Goal: Information Seeking & Learning: Learn about a topic

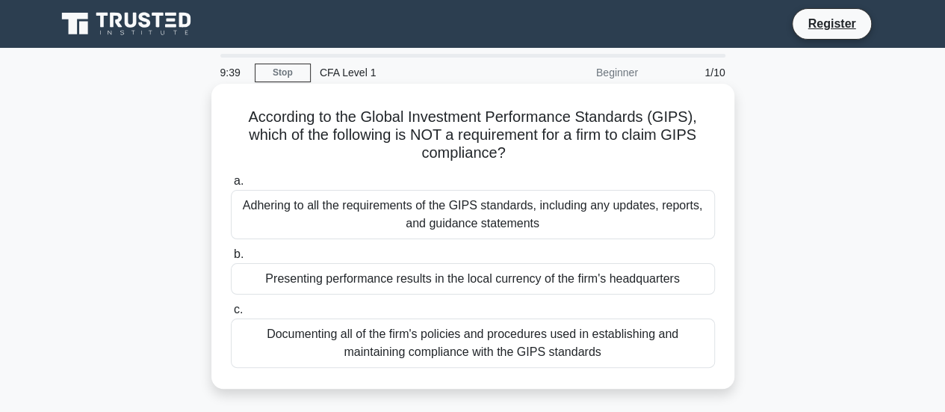
scroll to position [75, 0]
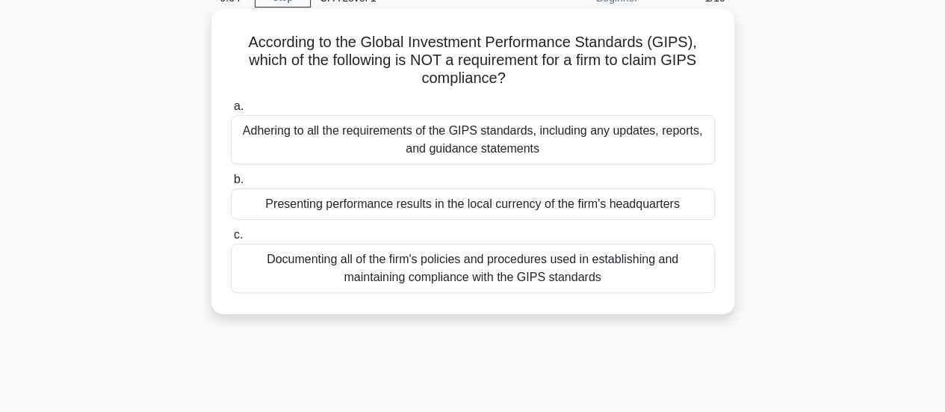
click at [398, 205] on div "Presenting performance results in the local currency of the firm's headquarters" at bounding box center [473, 203] width 484 height 31
click at [231, 185] on input "b. Presenting performance results in the local currency of the firm's headquart…" at bounding box center [231, 180] width 0 height 10
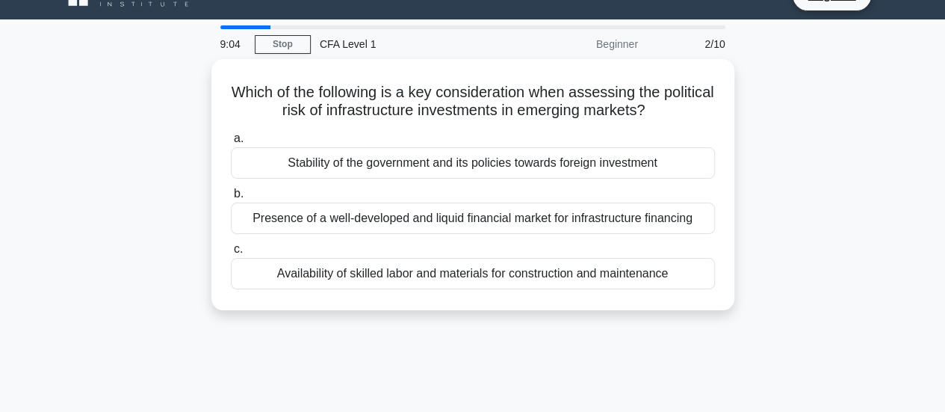
scroll to position [0, 0]
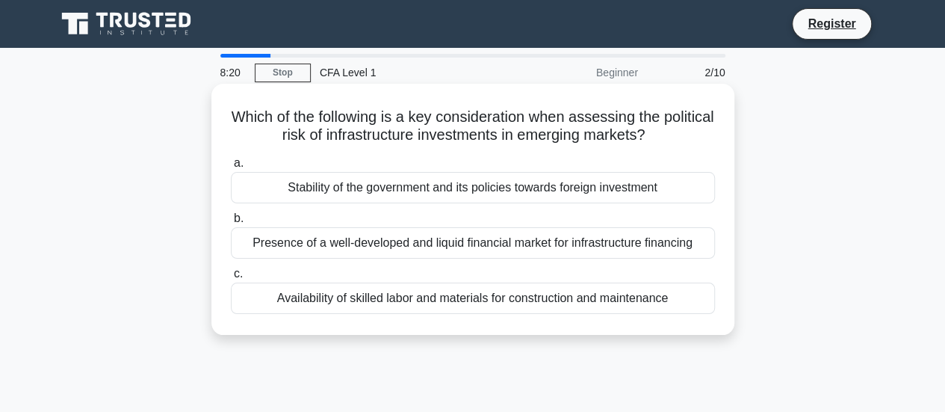
click at [396, 189] on div "Stability of the government and its policies towards foreign investment" at bounding box center [473, 187] width 484 height 31
click at [231, 168] on input "a. Stability of the government and its policies towards foreign investment" at bounding box center [231, 163] width 0 height 10
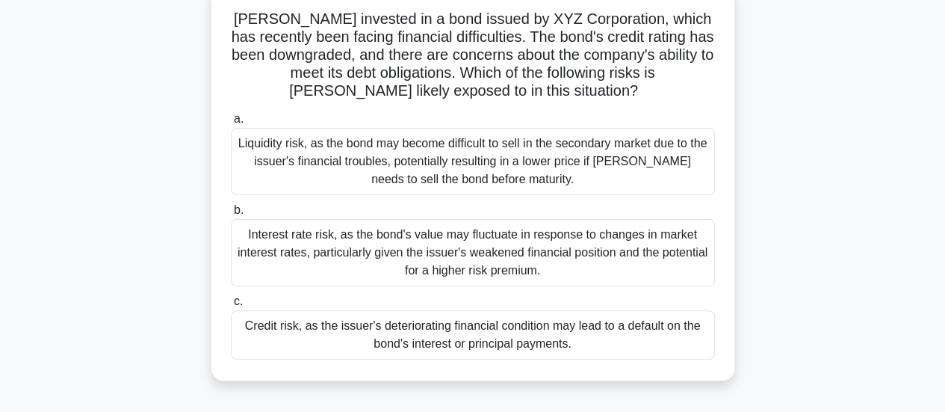
scroll to position [75, 0]
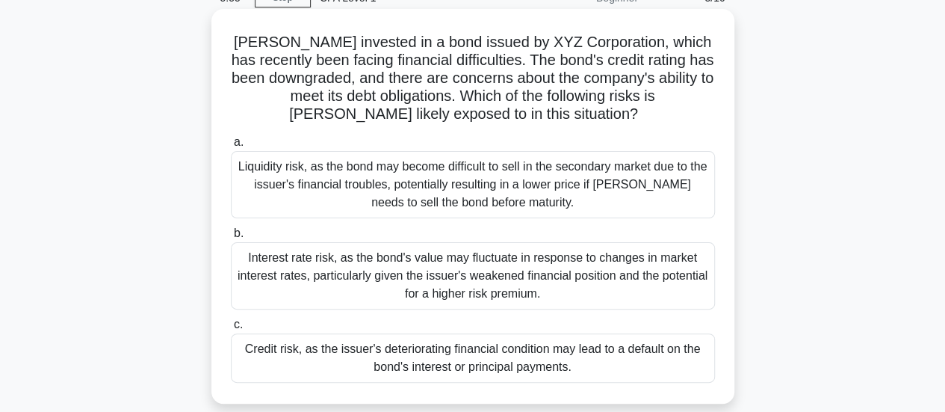
click at [421, 373] on div "Credit risk, as the issuer's deteriorating financial condition may lead to a de…" at bounding box center [473, 357] width 484 height 49
click at [231, 329] on input "c. Credit risk, as the issuer's deteriorating financial condition may lead to a…" at bounding box center [231, 325] width 0 height 10
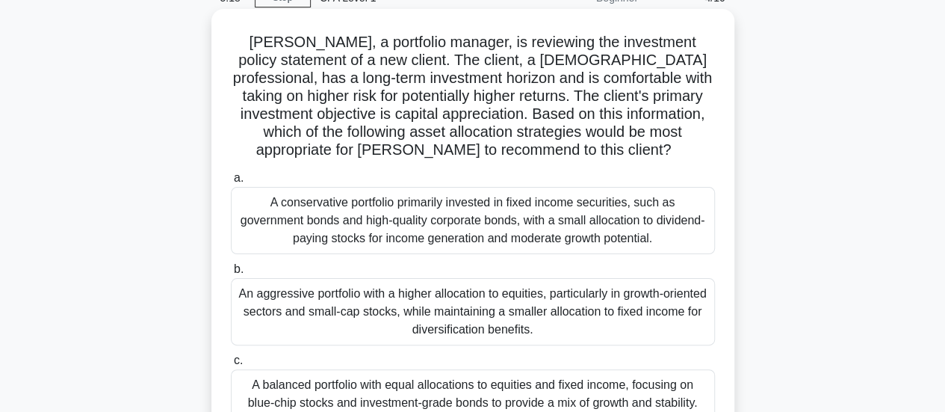
scroll to position [149, 0]
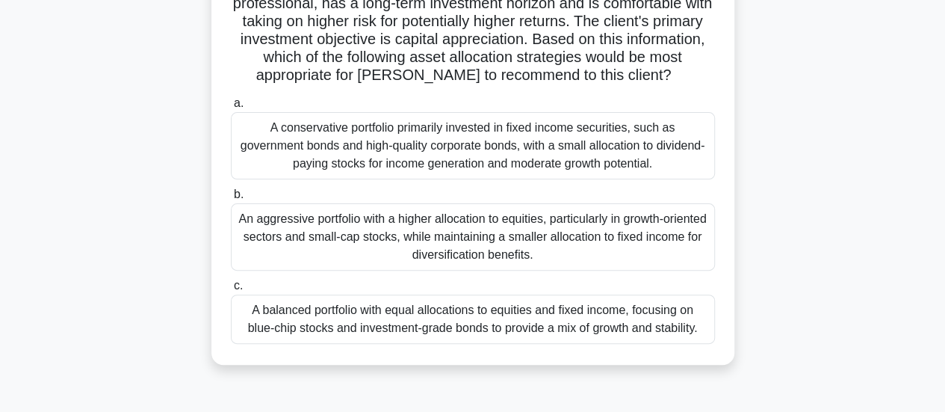
click at [444, 246] on div "An aggressive portfolio with a higher allocation to equities, particularly in g…" at bounding box center [473, 236] width 484 height 67
click at [231, 199] on input "b. An aggressive portfolio with a higher allocation to equities, particularly i…" at bounding box center [231, 195] width 0 height 10
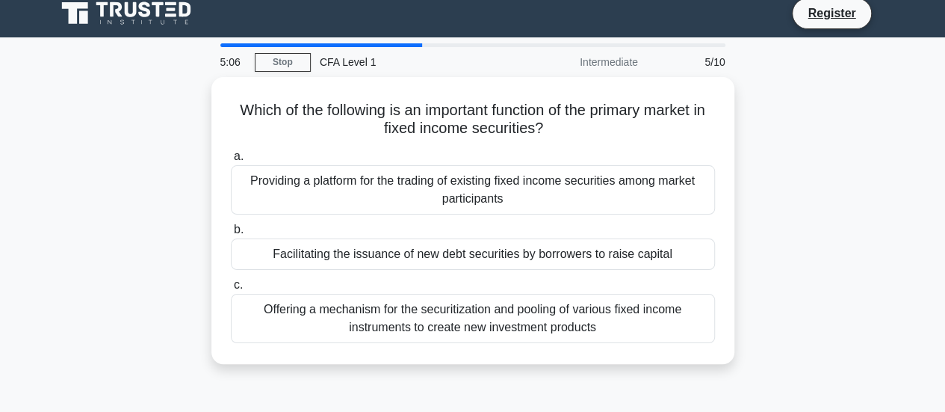
scroll to position [0, 0]
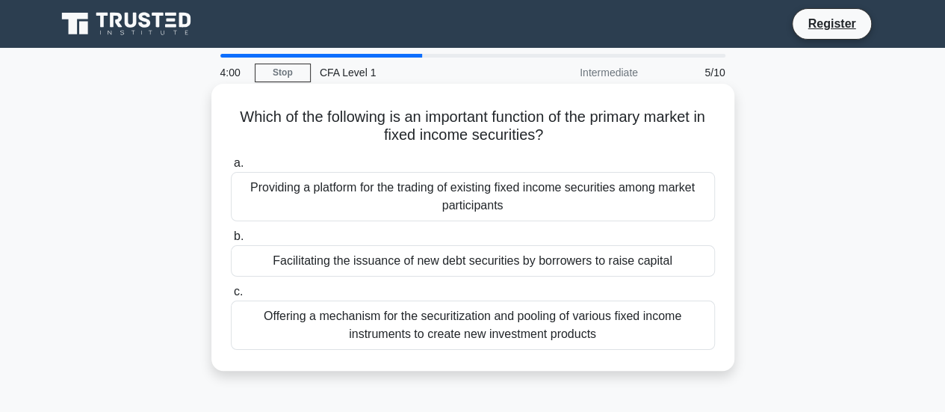
drag, startPoint x: 453, startPoint y: 266, endPoint x: 423, endPoint y: 350, distance: 89.5
click at [423, 350] on div "a. Providing a platform for the trading of existing fixed income securities amo…" at bounding box center [473, 252] width 502 height 202
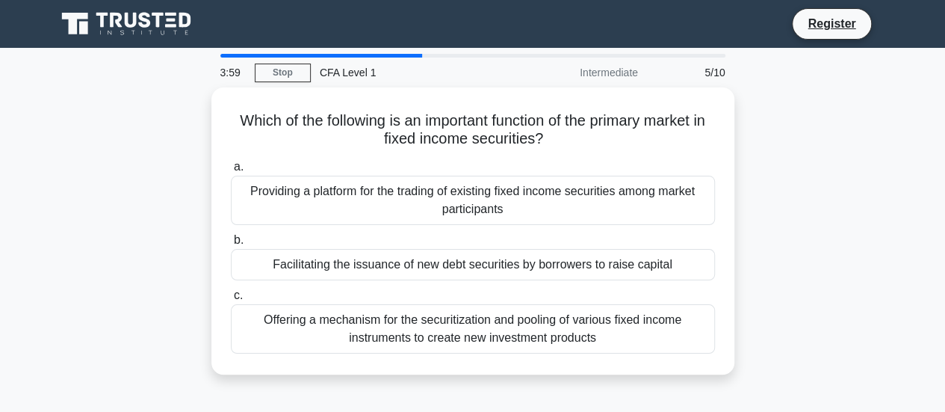
click at [489, 373] on div "Which of the following is an important function of the primary market in fixed …" at bounding box center [472, 230] width 523 height 287
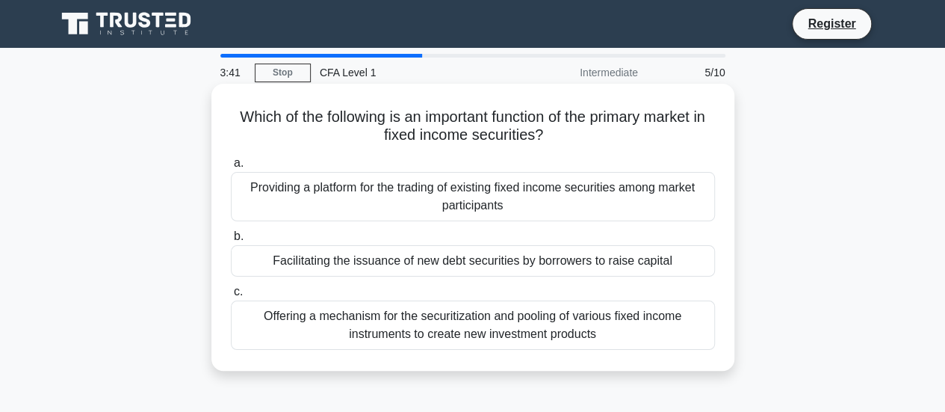
click at [445, 267] on div "Facilitating the issuance of new debt securities by borrowers to raise capital" at bounding box center [473, 260] width 484 height 31
click at [231, 241] on input "b. Facilitating the issuance of new debt securities by borrowers to raise capit…" at bounding box center [231, 237] width 0 height 10
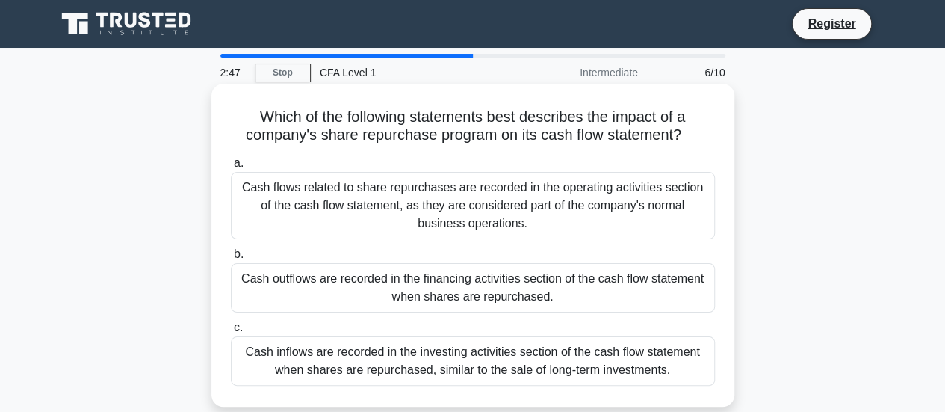
scroll to position [75, 0]
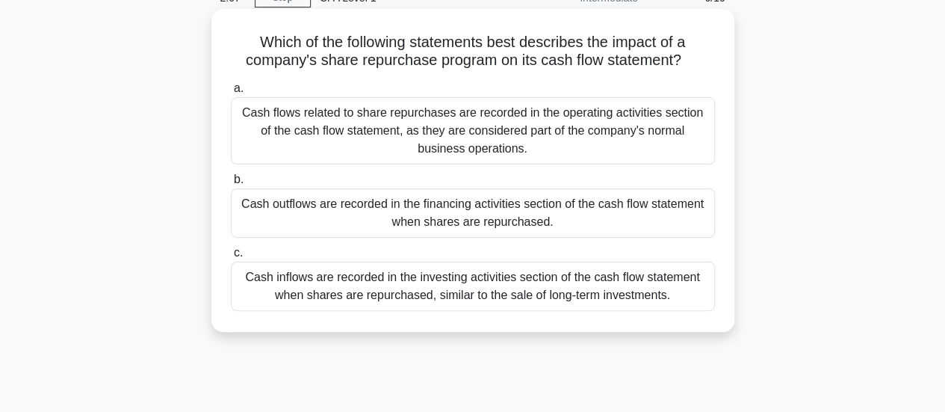
click at [465, 291] on div "Cash inflows are recorded in the investing activities section of the cash flow …" at bounding box center [473, 285] width 484 height 49
click at [231, 258] on input "c. Cash inflows are recorded in the investing activities section of the cash fl…" at bounding box center [231, 253] width 0 height 10
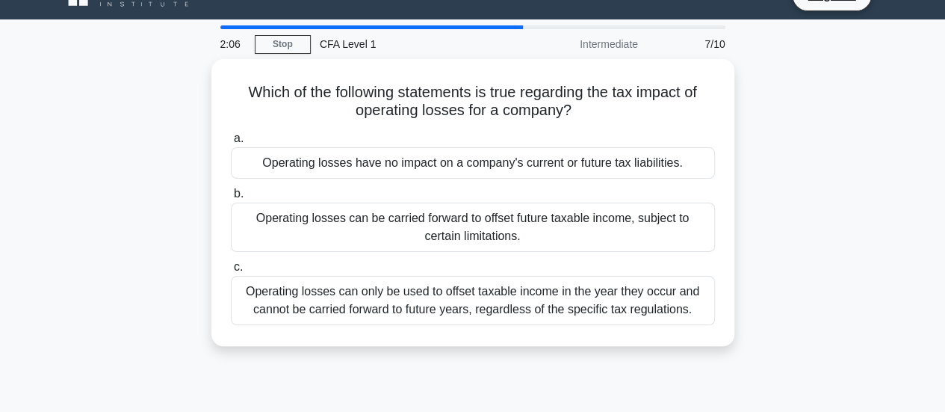
scroll to position [0, 0]
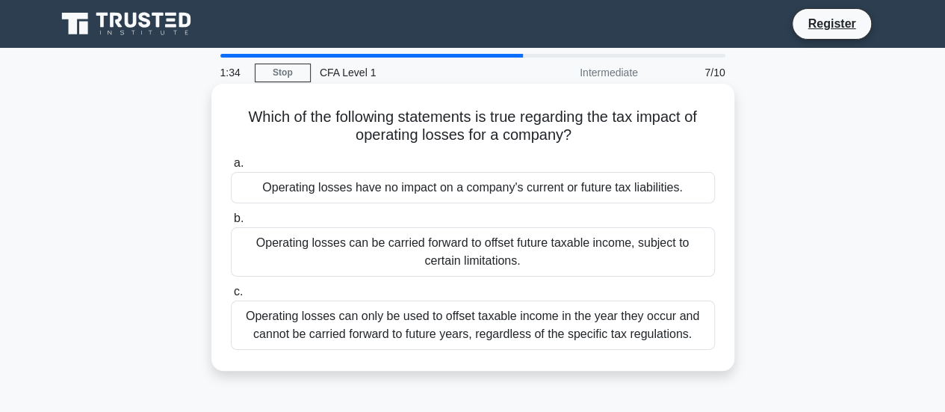
click at [466, 253] on div "Operating losses can be carried forward to offset future taxable income, subjec…" at bounding box center [473, 251] width 484 height 49
click at [231, 223] on input "b. Operating losses can be carried forward to offset future taxable income, sub…" at bounding box center [231, 219] width 0 height 10
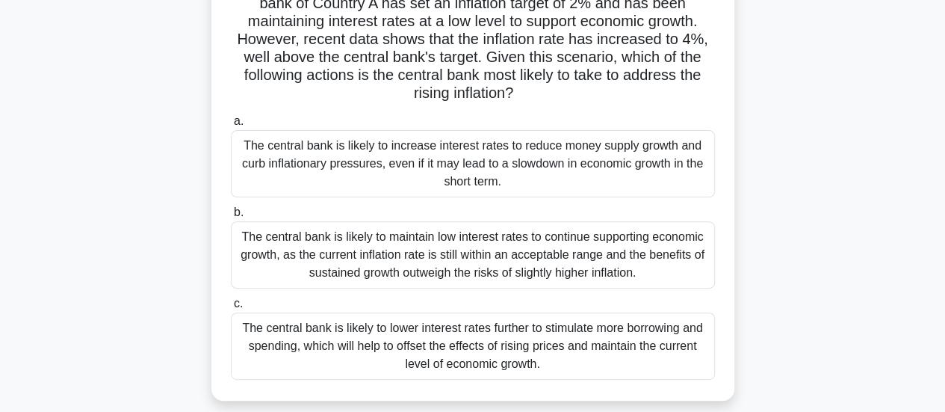
scroll to position [75, 0]
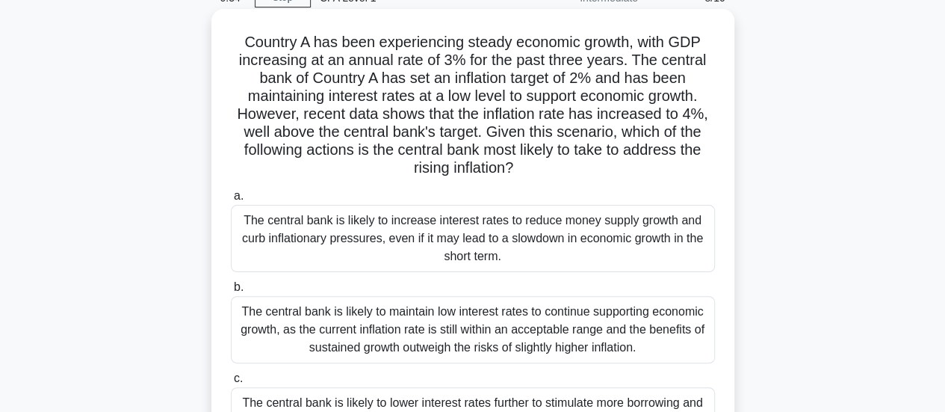
click at [453, 235] on div "The central bank is likely to increase interest rates to reduce money supply gr…" at bounding box center [473, 238] width 484 height 67
click at [231, 201] on input "a. The central bank is likely to increase interest rates to reduce money supply…" at bounding box center [231, 196] width 0 height 10
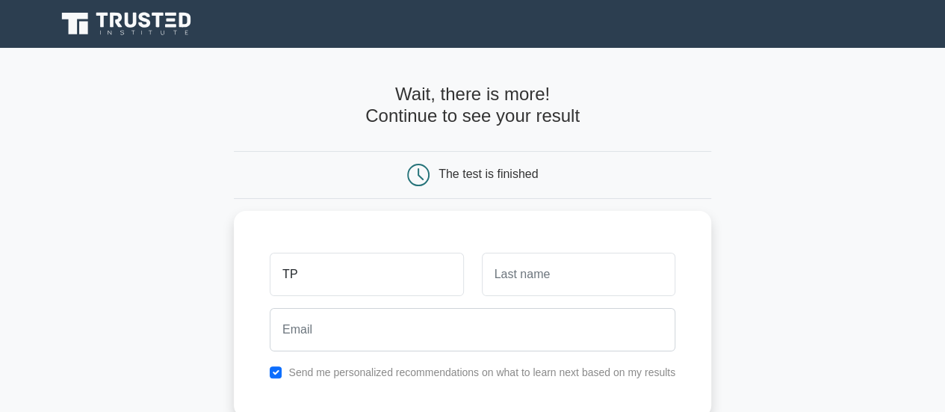
type input "TP"
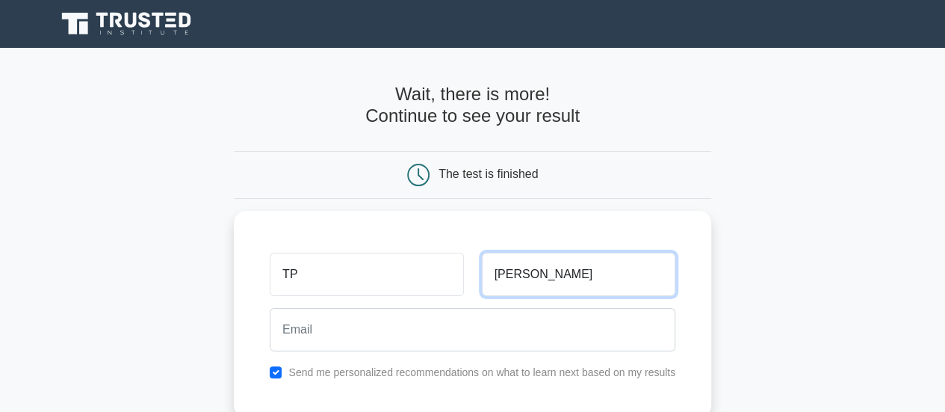
type input "Suryaprakash"
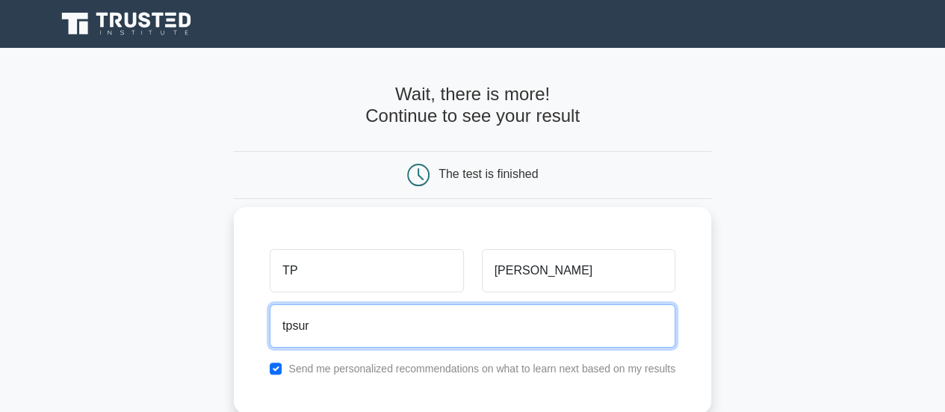
type input "tpsuryaprakash@gmail.com"
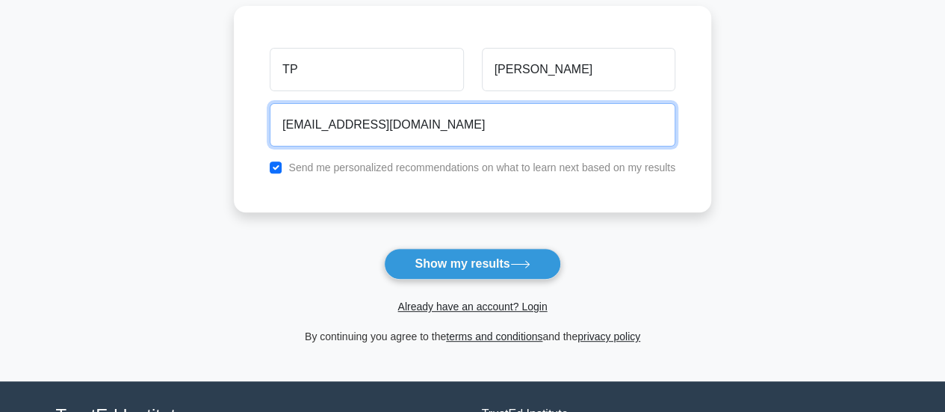
scroll to position [224, 0]
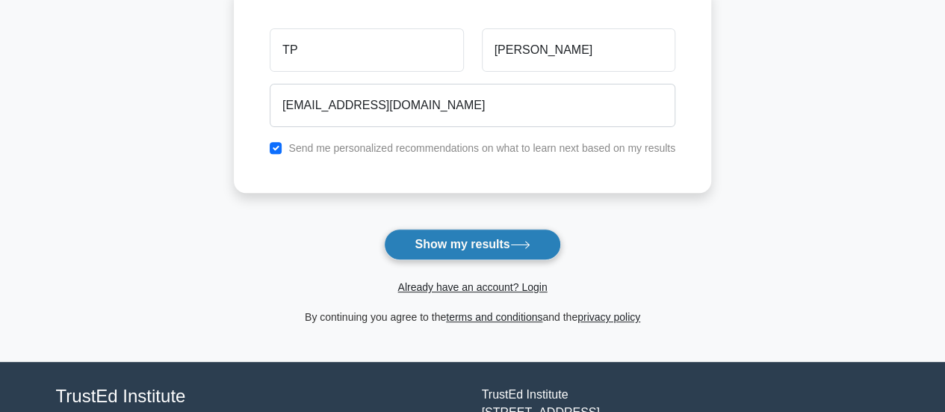
click at [448, 248] on button "Show my results" at bounding box center [472, 244] width 176 height 31
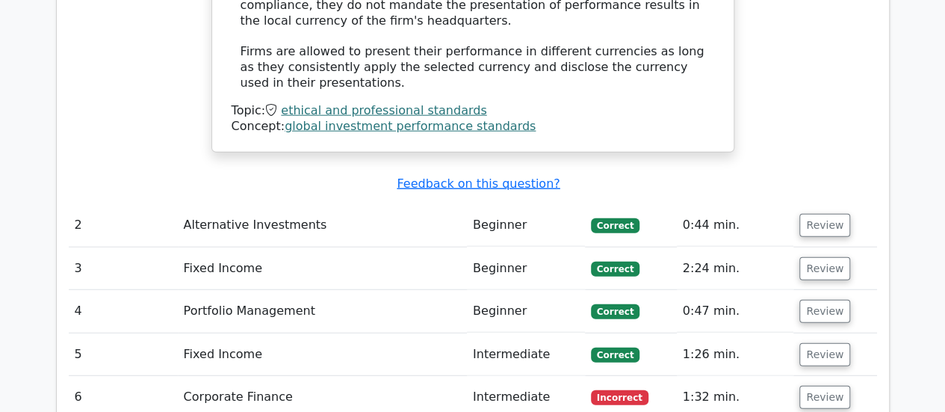
scroll to position [1868, 0]
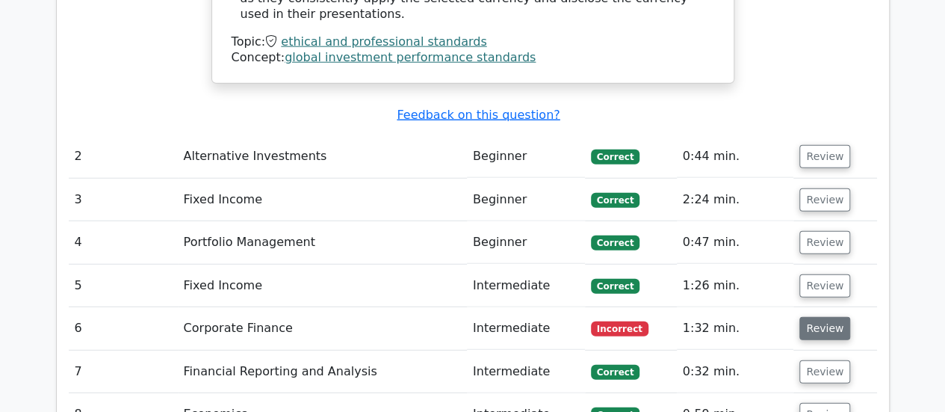
click at [834, 317] on button "Review" at bounding box center [824, 328] width 51 height 23
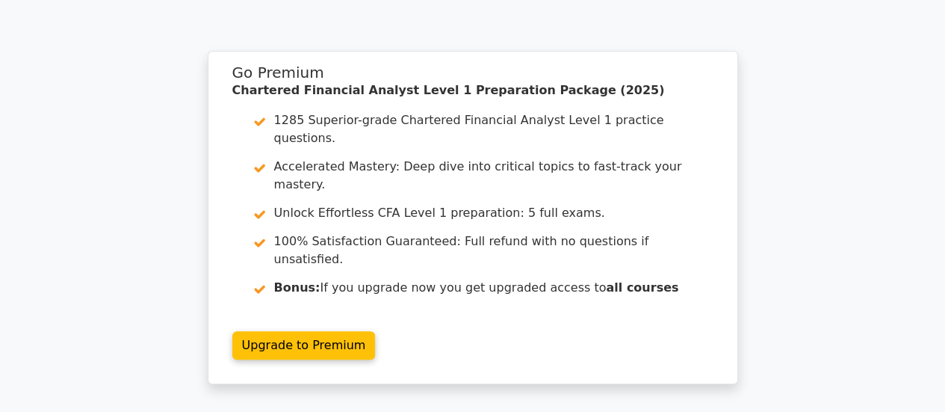
scroll to position [3062, 0]
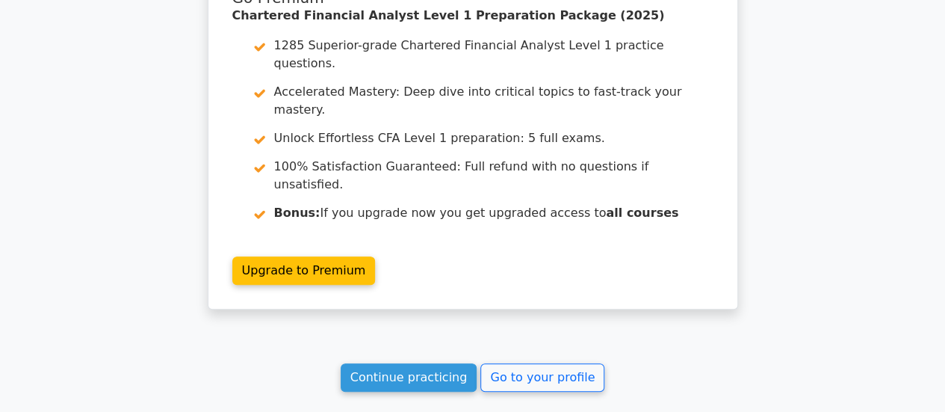
click at [427, 363] on link "Continue practicing" at bounding box center [409, 377] width 137 height 28
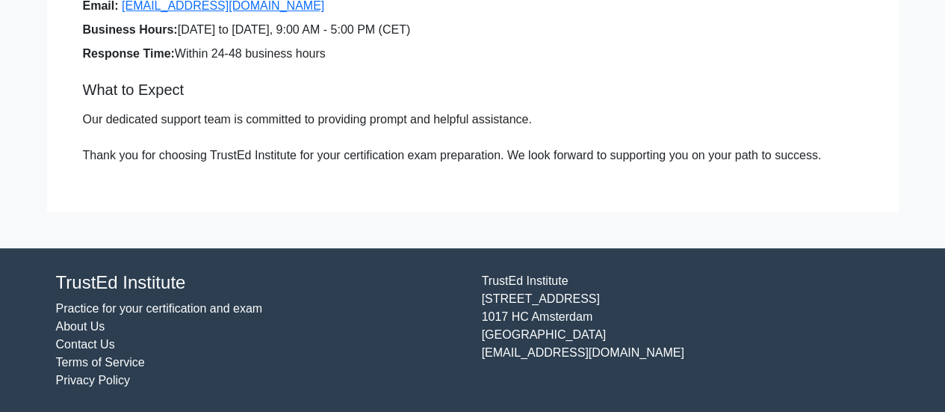
scroll to position [247, 0]
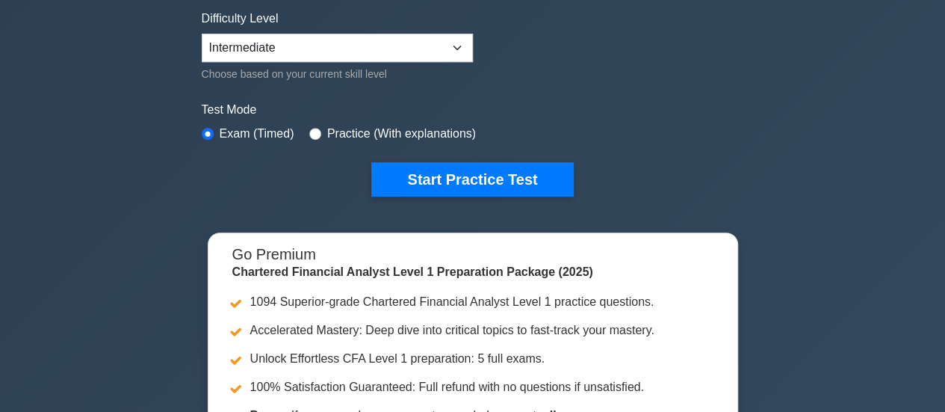
scroll to position [374, 0]
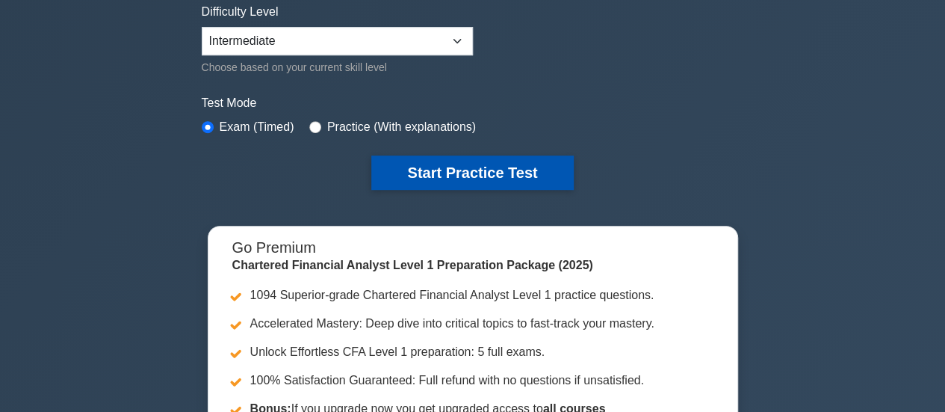
click at [465, 156] on button "Start Practice Test" at bounding box center [472, 172] width 202 height 34
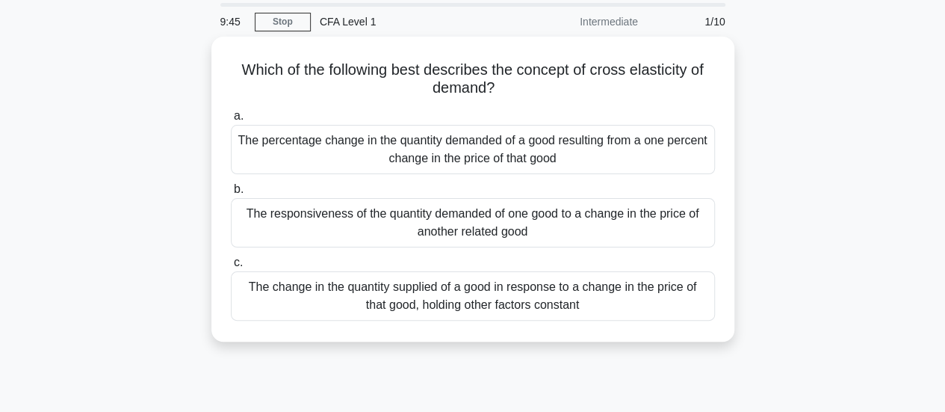
scroll to position [75, 0]
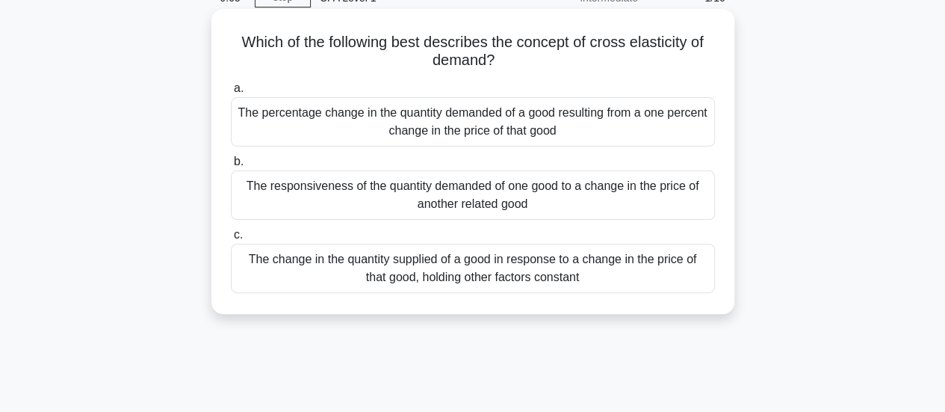
click at [451, 190] on div "The responsiveness of the quantity demanded of one good to a change in the pric…" at bounding box center [473, 194] width 484 height 49
click at [231, 167] on input "b. The responsiveness of the quantity demanded of one good to a change in the p…" at bounding box center [231, 162] width 0 height 10
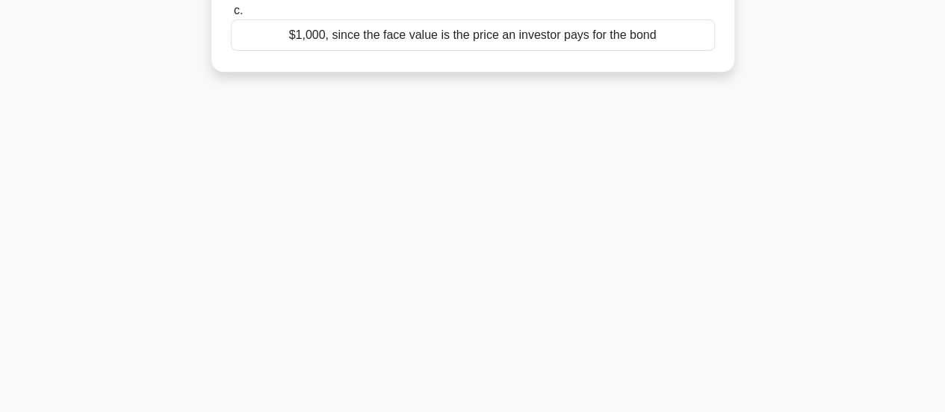
scroll to position [0, 0]
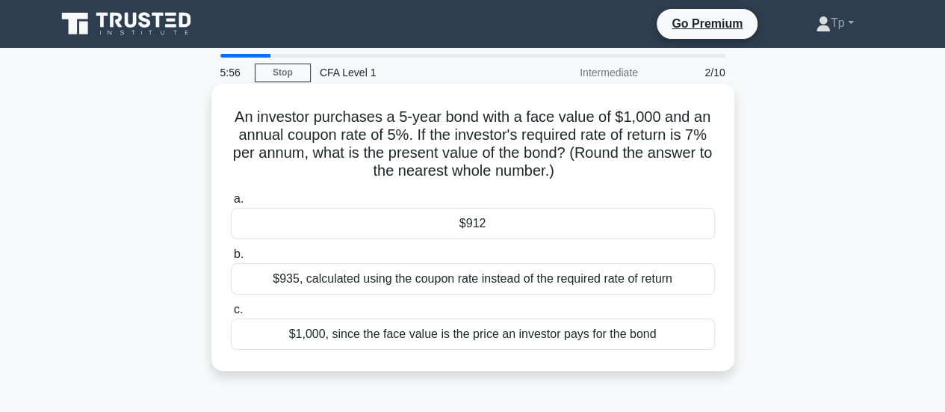
click at [488, 220] on div "$912" at bounding box center [473, 223] width 484 height 31
click at [231, 204] on input "a. $912" at bounding box center [231, 199] width 0 height 10
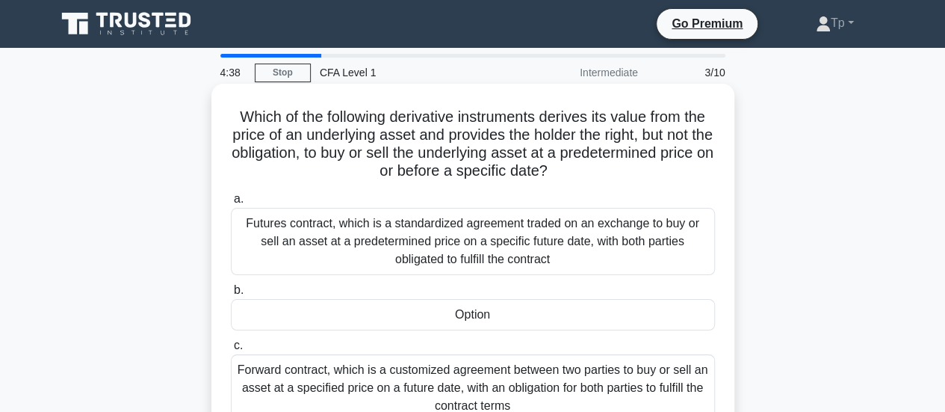
click at [486, 268] on div "Futures contract, which is a standardized agreement traded on an exchange to bu…" at bounding box center [473, 241] width 484 height 67
click at [231, 204] on input "a. Futures contract, which is a standardized agreement traded on an exchange to…" at bounding box center [231, 199] width 0 height 10
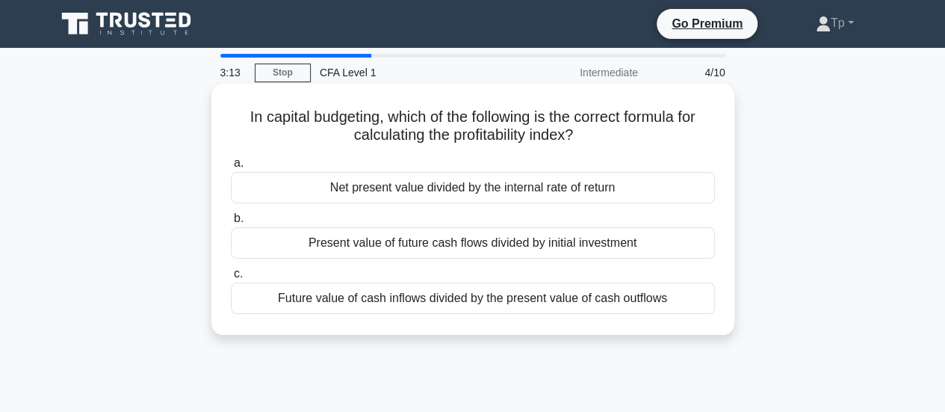
click at [489, 250] on div "Present value of future cash flows divided by initial investment" at bounding box center [473, 242] width 484 height 31
click at [231, 223] on input "b. Present value of future cash flows divided by initial investment" at bounding box center [231, 219] width 0 height 10
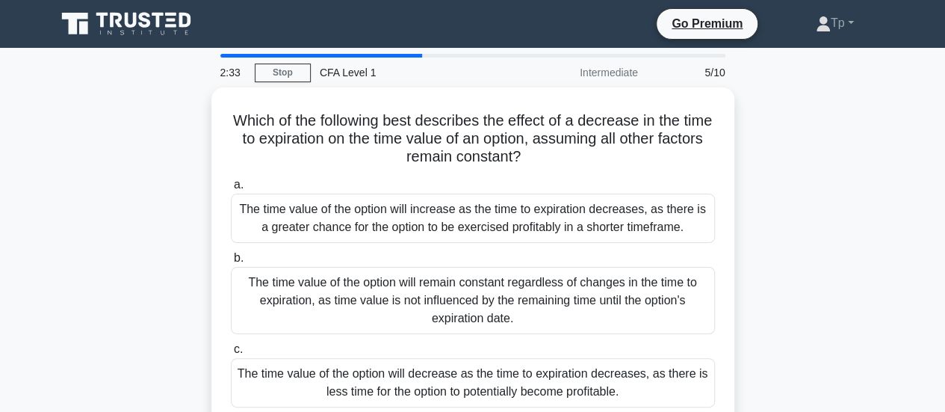
scroll to position [75, 0]
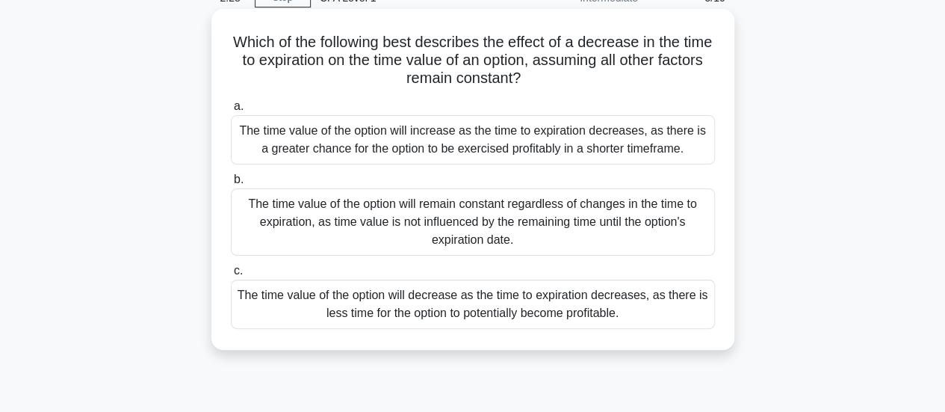
click at [456, 319] on div "The time value of the option will decrease as the time to expiration decreases,…" at bounding box center [473, 303] width 484 height 49
click at [231, 276] on input "c. The time value of the option will decrease as the time to expiration decreas…" at bounding box center [231, 271] width 0 height 10
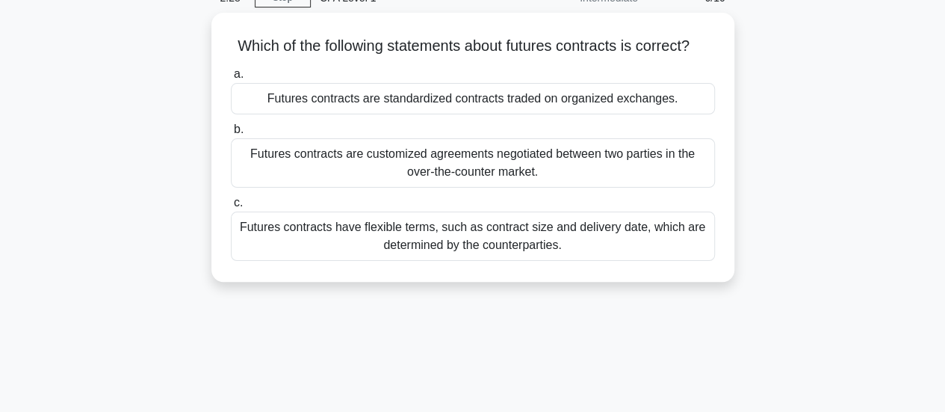
scroll to position [0, 0]
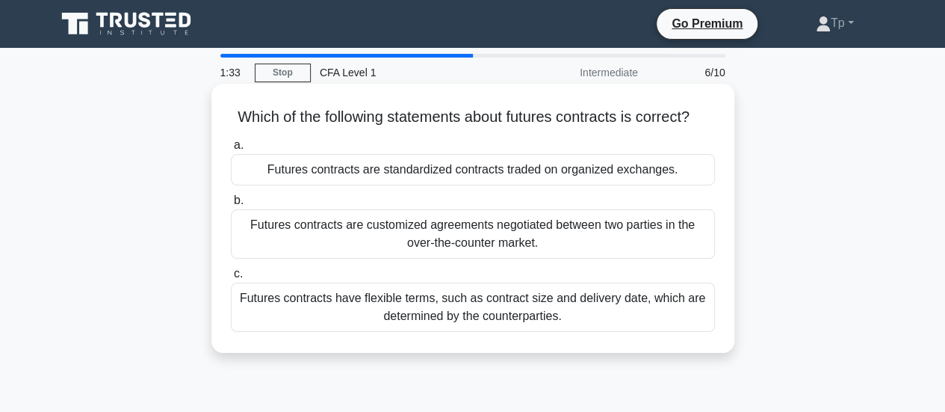
click at [480, 185] on div "Futures contracts are standardized contracts traded on organized exchanges." at bounding box center [473, 169] width 484 height 31
click at [231, 150] on input "a. Futures contracts are standardized contracts traded on organized exchanges." at bounding box center [231, 145] width 0 height 10
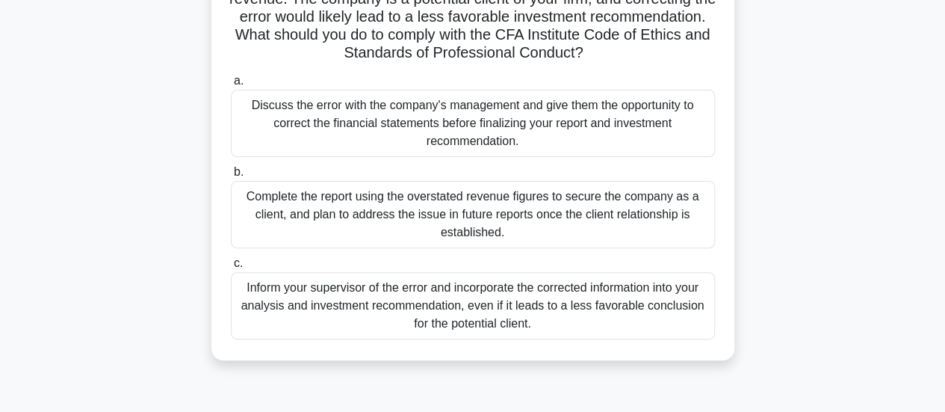
scroll to position [149, 0]
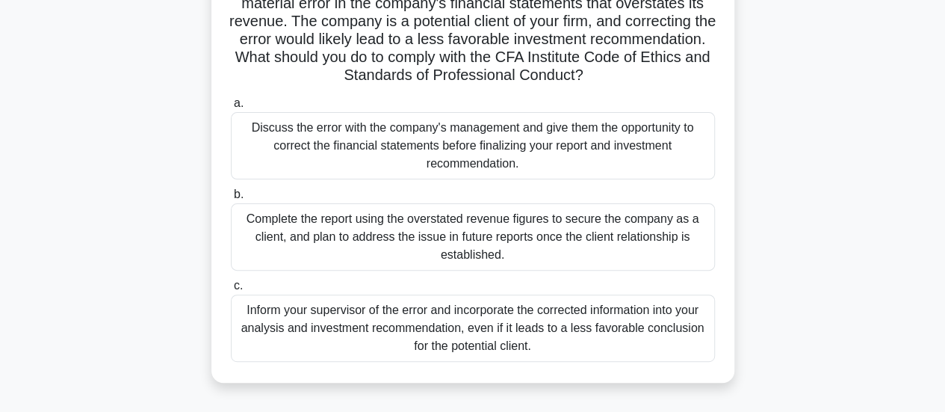
click at [488, 333] on div "Inform your supervisor of the error and incorporate the corrected information i…" at bounding box center [473, 327] width 484 height 67
click at [231, 291] on input "c. Inform your supervisor of the error and incorporate the corrected informatio…" at bounding box center [231, 286] width 0 height 10
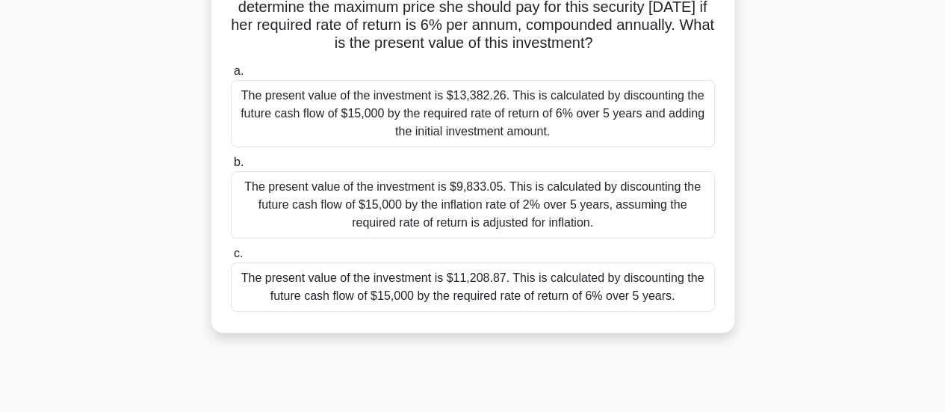
scroll to position [0, 0]
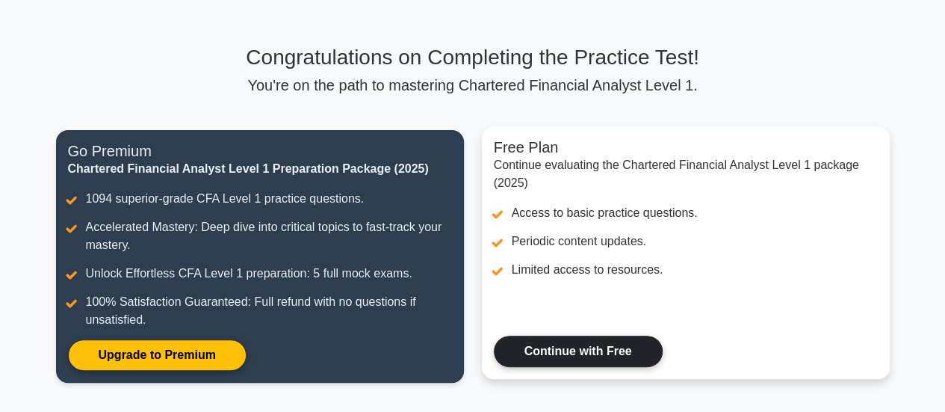
scroll to position [149, 0]
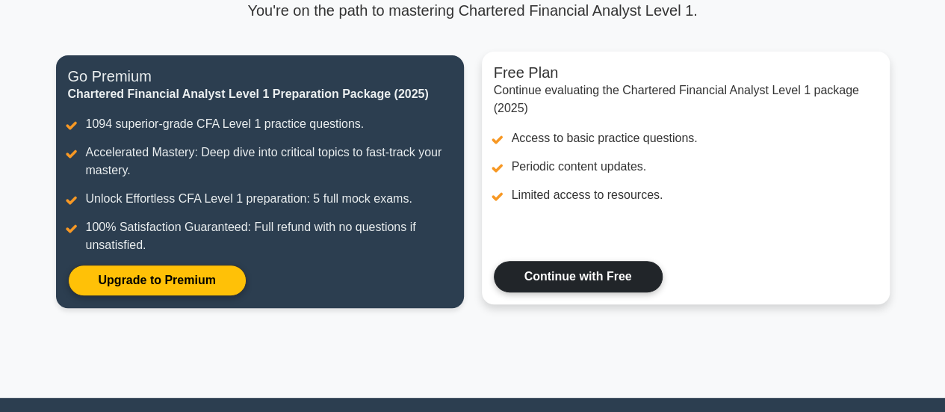
click at [607, 289] on link "Continue with Free" at bounding box center [578, 276] width 169 height 31
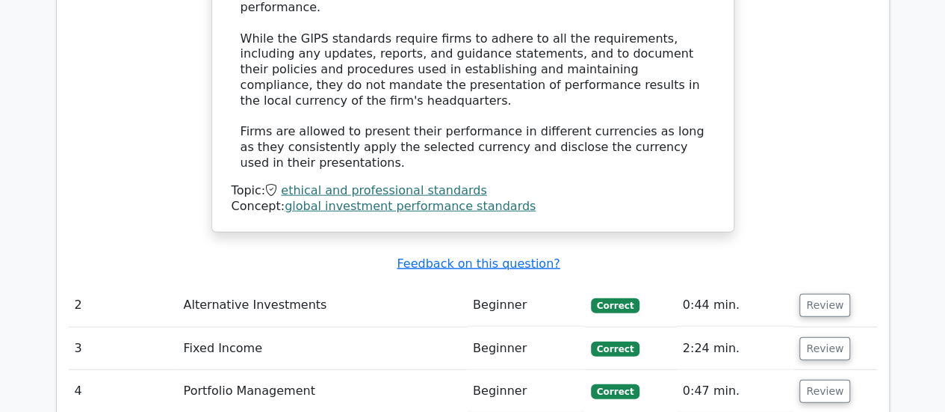
scroll to position [1793, 0]
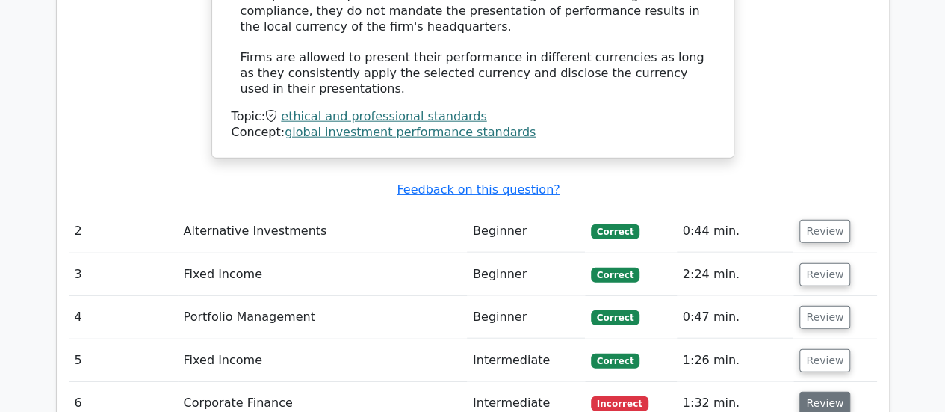
click at [803, 391] on button "Review" at bounding box center [824, 402] width 51 height 23
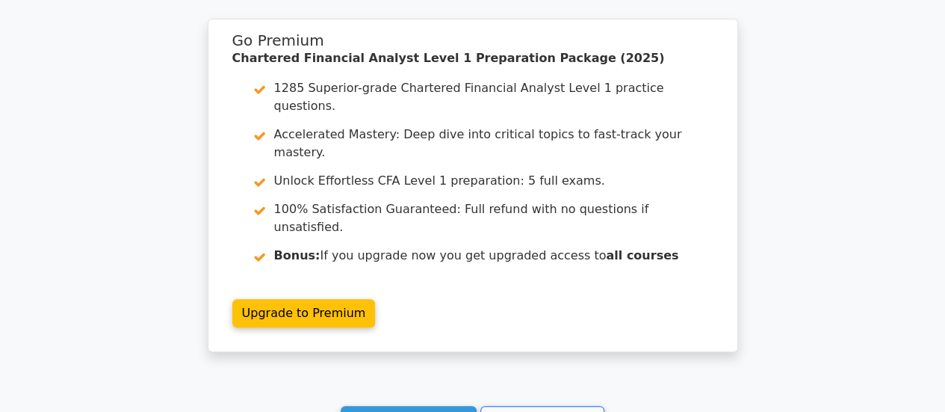
scroll to position [2987, 0]
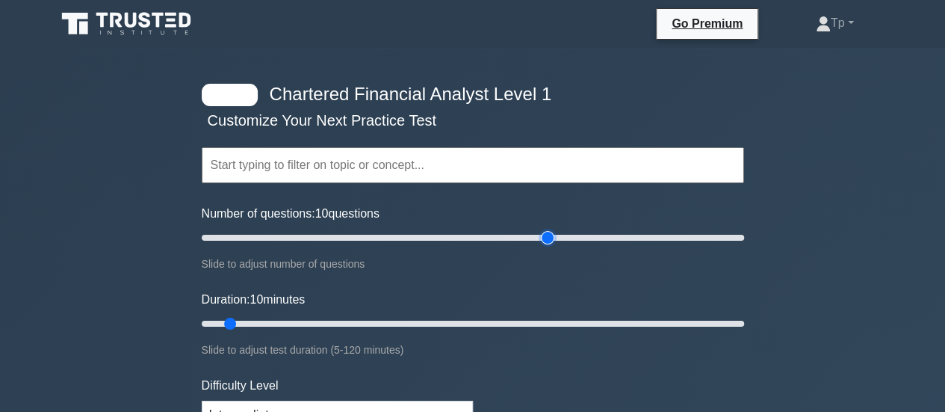
click at [542, 237] on input "Number of questions: 10 questions" at bounding box center [473, 238] width 542 height 18
type input "15"
click at [241, 237] on input "Number of questions: 15 questions" at bounding box center [473, 238] width 542 height 18
click at [255, 323] on input "Duration: 10 minutes" at bounding box center [473, 324] width 542 height 18
type input "20"
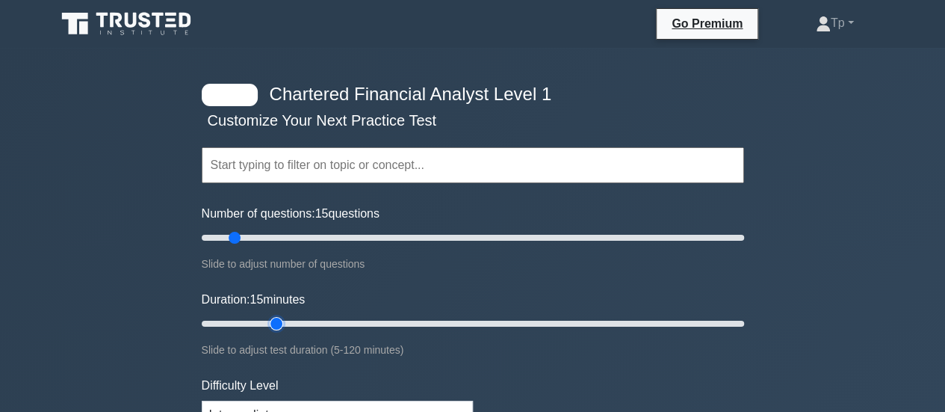
click at [278, 319] on input "Duration: 15 minutes" at bounding box center [473, 324] width 542 height 18
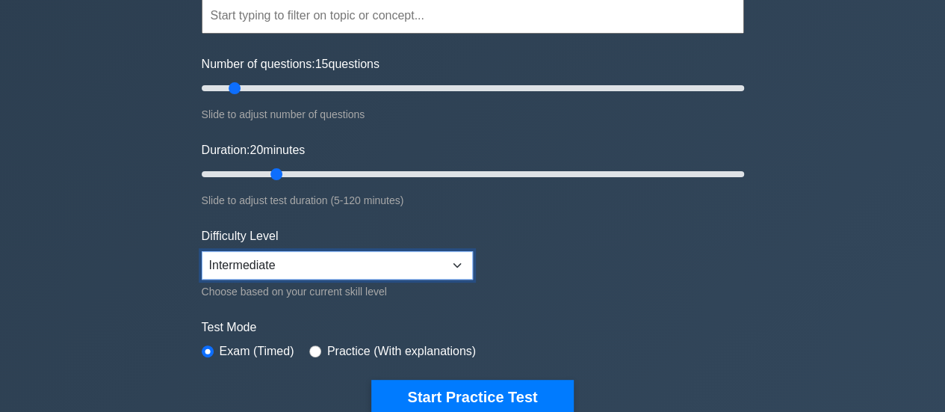
click at [270, 270] on select "Beginner Intermediate Expert" at bounding box center [337, 265] width 271 height 28
select select "expert"
click at [202, 251] on select "Beginner Intermediate Expert" at bounding box center [337, 265] width 271 height 28
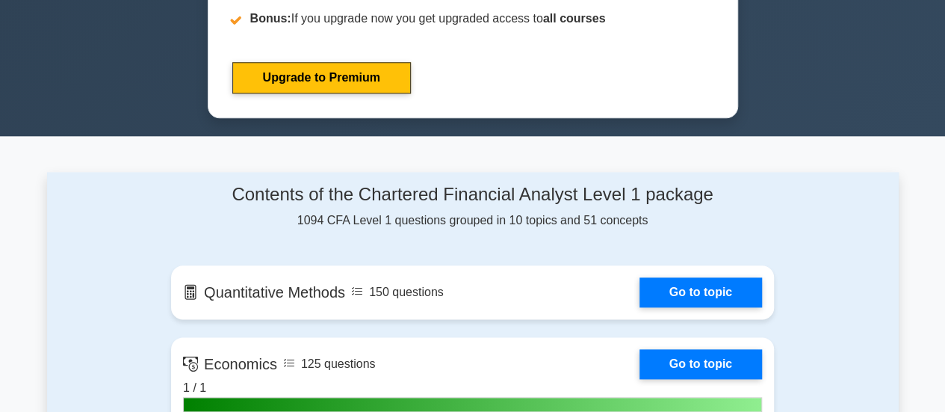
scroll to position [672, 0]
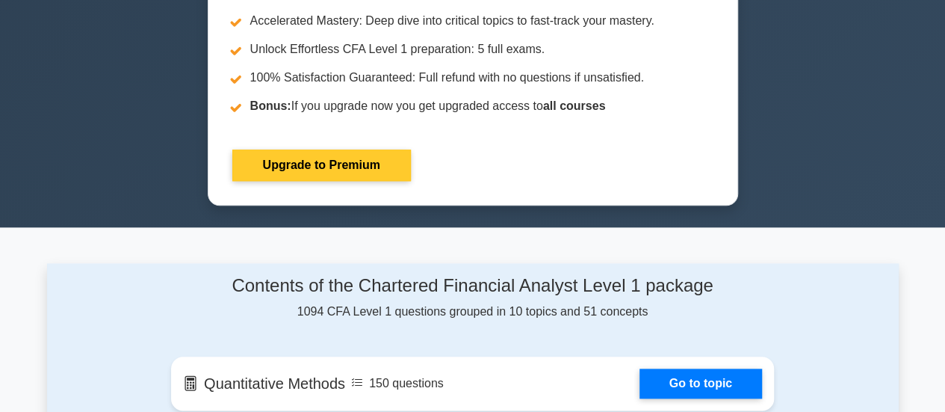
click at [353, 160] on link "Upgrade to Premium" at bounding box center [321, 164] width 179 height 31
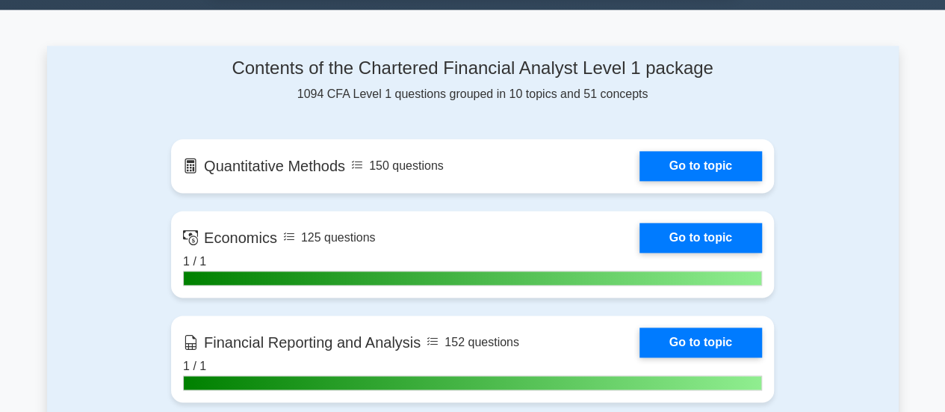
scroll to position [896, 0]
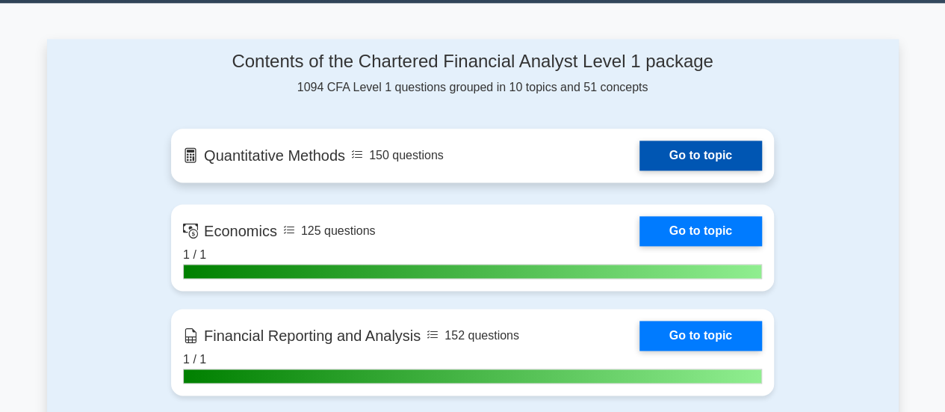
click at [639, 143] on link "Go to topic" at bounding box center [700, 155] width 123 height 30
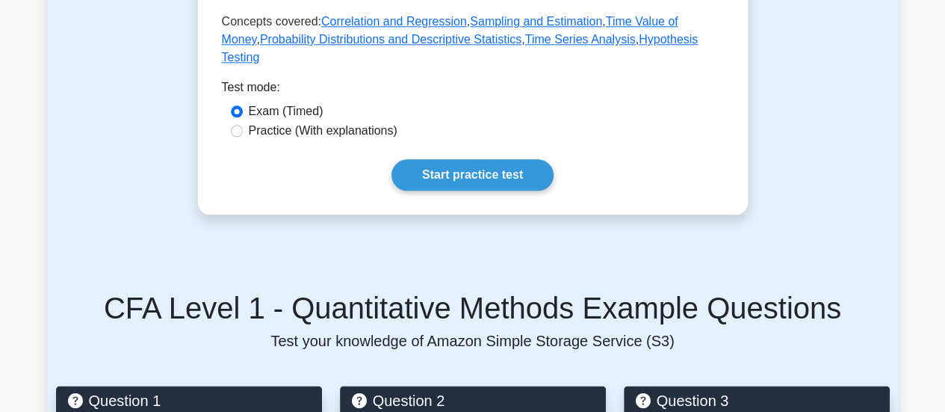
scroll to position [822, 0]
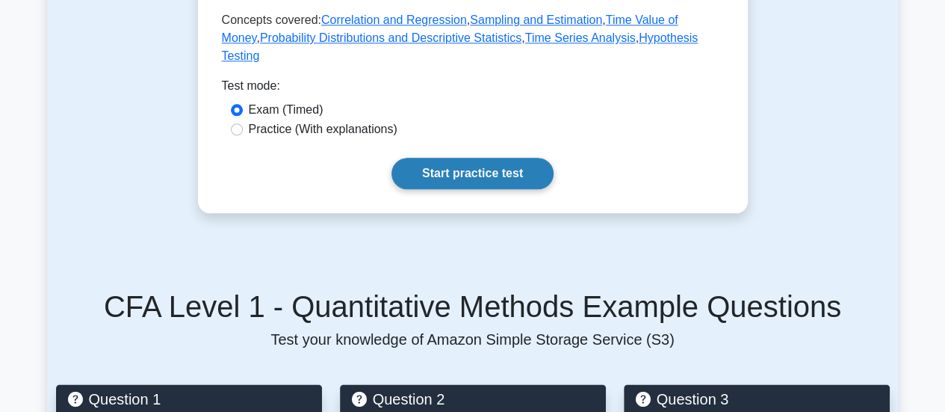
click at [520, 180] on link "Start practice test" at bounding box center [472, 173] width 162 height 31
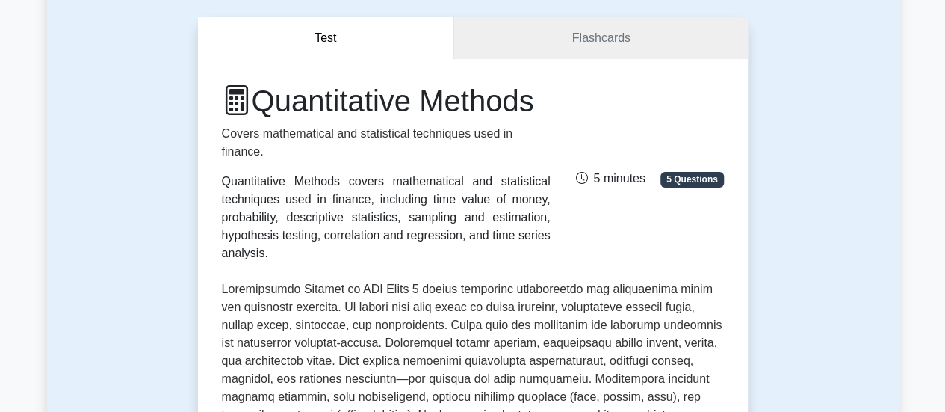
scroll to position [149, 0]
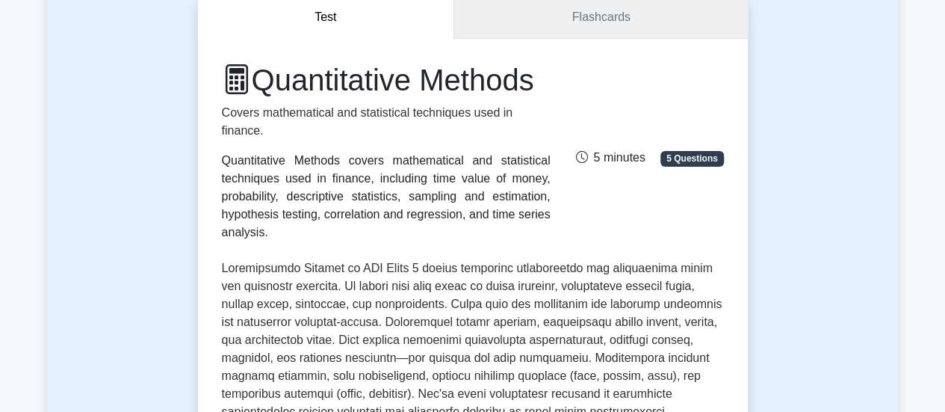
click at [613, 23] on link "Flashcards" at bounding box center [600, 17] width 293 height 43
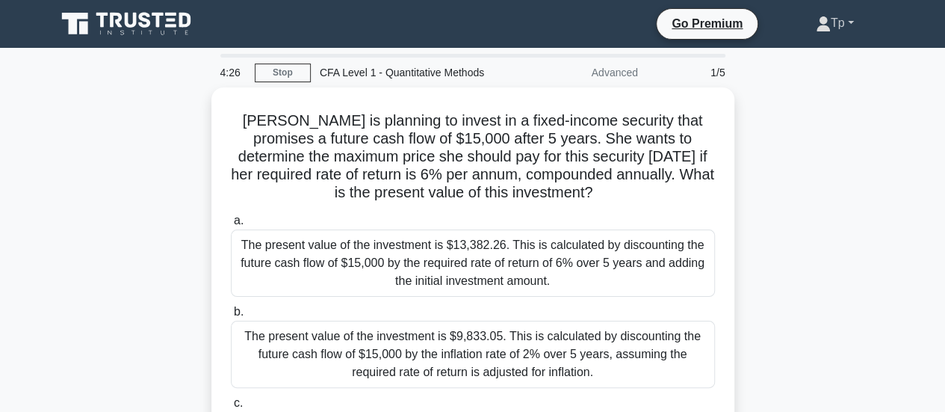
click at [849, 15] on link "Tp" at bounding box center [835, 23] width 110 height 30
click at [844, 144] on div "[PERSON_NAME] is planning to invest in a fixed-income security that promises a …" at bounding box center [473, 293] width 852 height 412
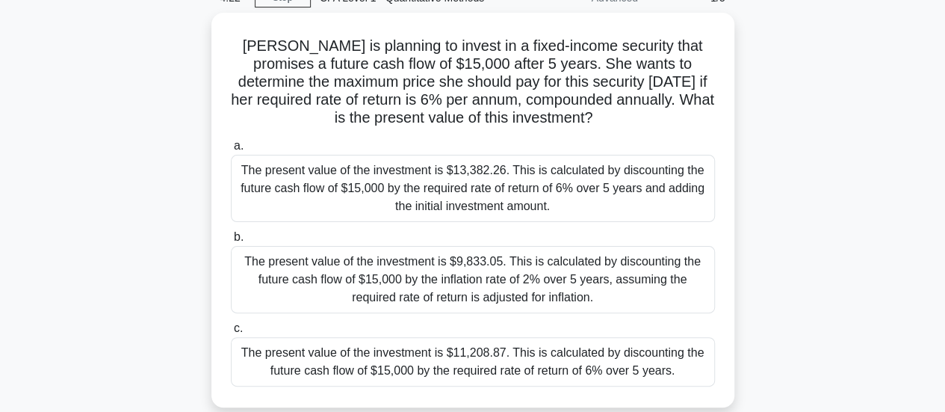
scroll to position [224, 0]
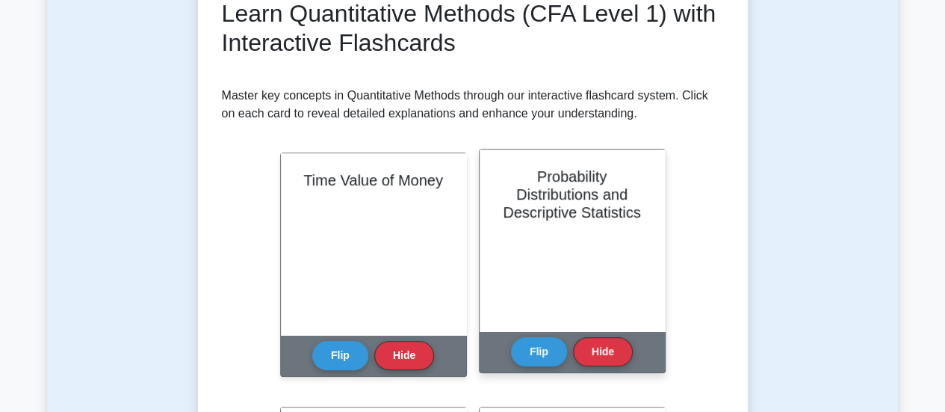
scroll to position [149, 0]
click at [538, 351] on button "Flip" at bounding box center [539, 350] width 56 height 29
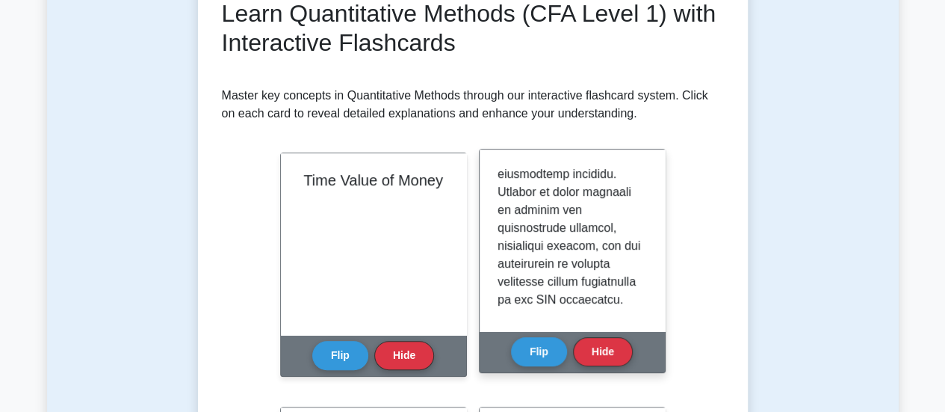
scroll to position [1586, 0]
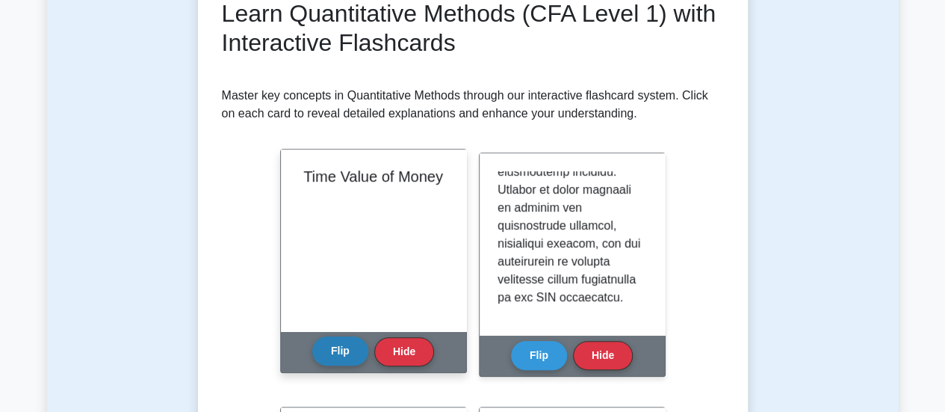
click at [342, 343] on button "Flip" at bounding box center [340, 350] width 56 height 29
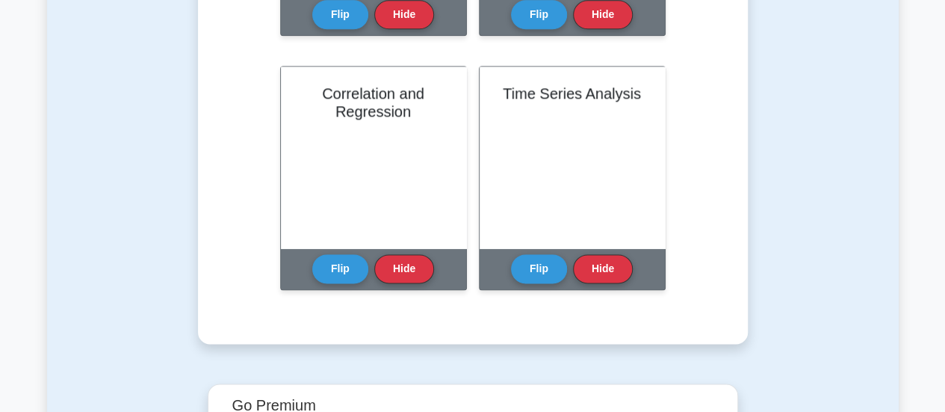
scroll to position [822, 0]
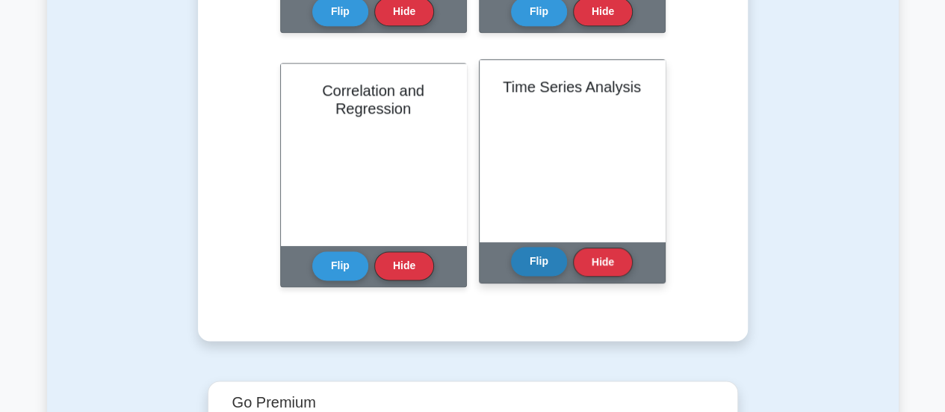
click at [535, 263] on button "Flip" at bounding box center [539, 261] width 56 height 29
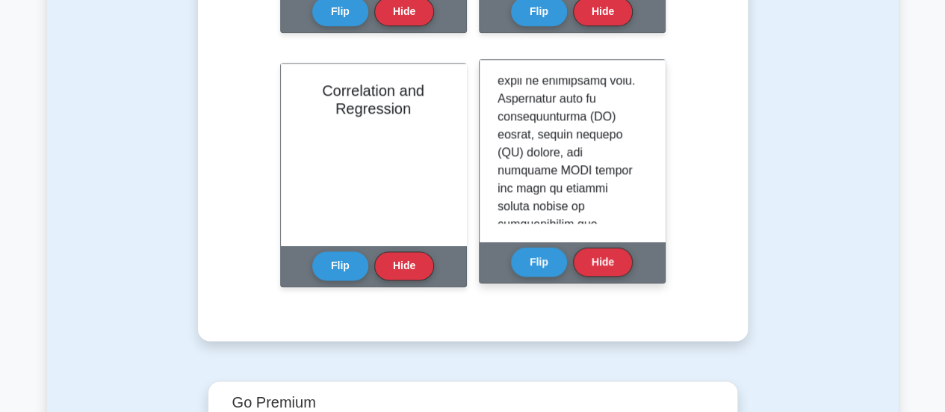
scroll to position [1496, 0]
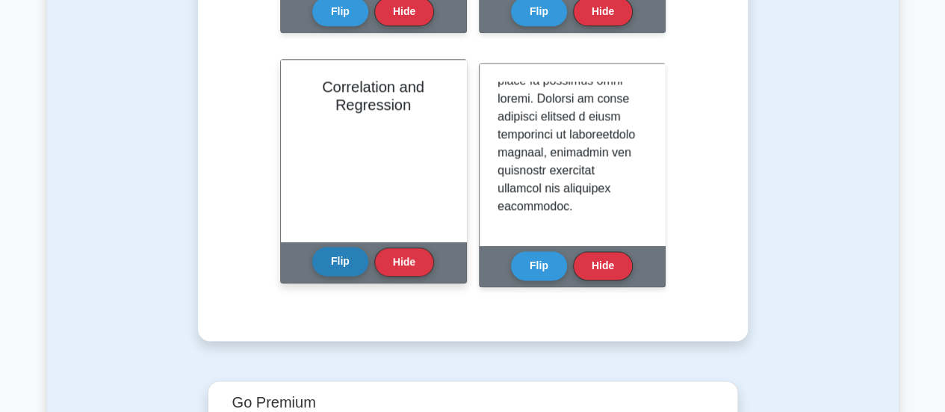
click at [332, 263] on button "Flip" at bounding box center [340, 261] width 56 height 29
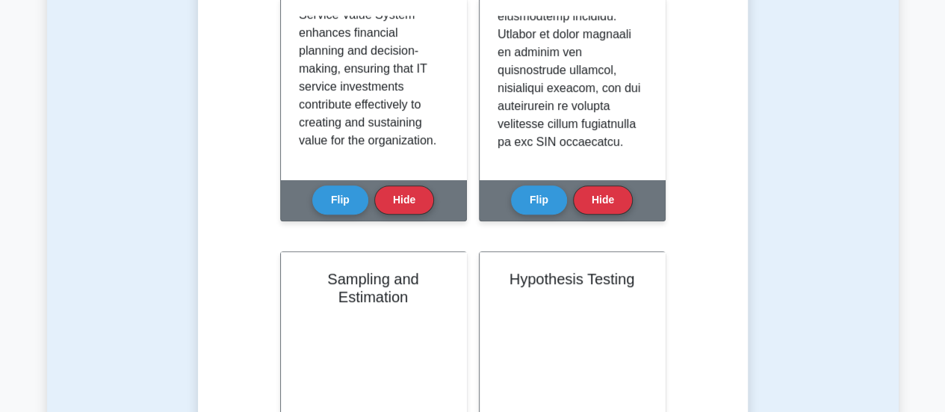
scroll to position [0, 0]
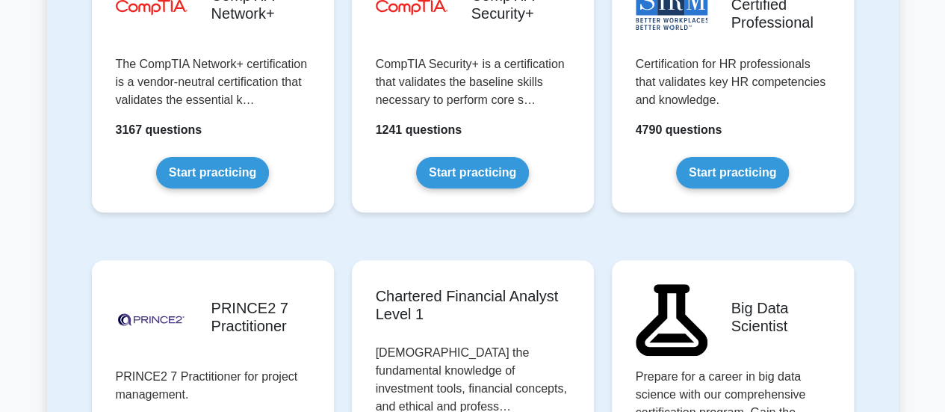
scroll to position [3212, 0]
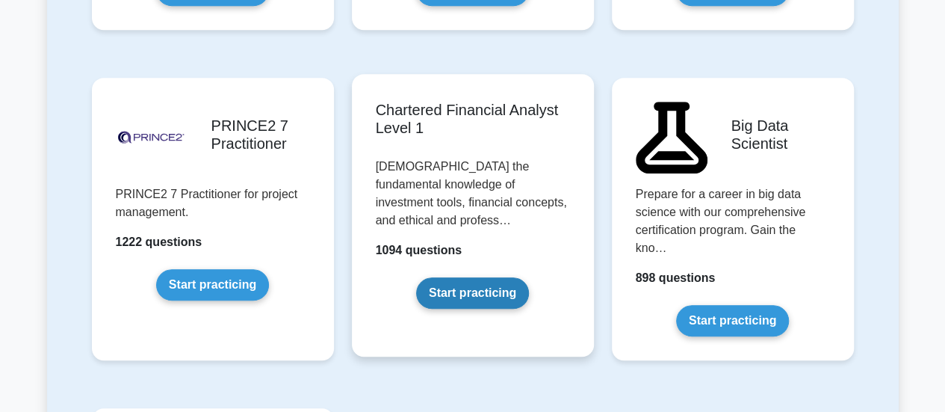
click at [484, 277] on link "Start practicing" at bounding box center [472, 292] width 113 height 31
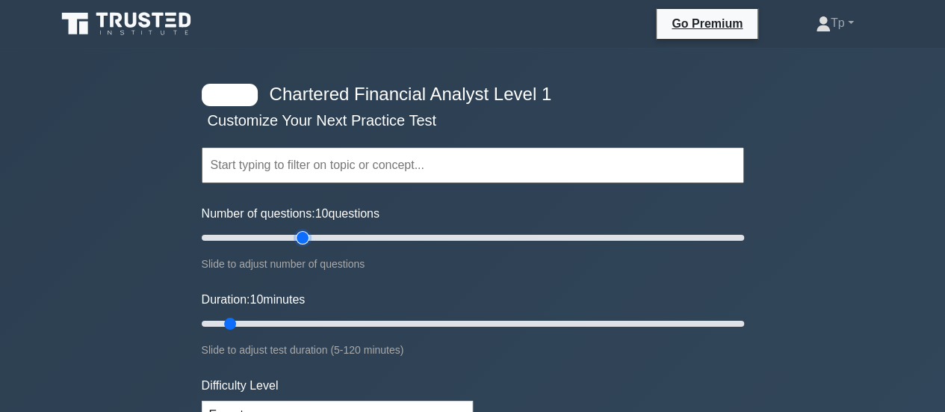
click at [296, 237] on input "Number of questions: 10 questions" at bounding box center [473, 238] width 542 height 18
click at [261, 235] on input "Number of questions: 40 questions" at bounding box center [473, 238] width 542 height 18
click at [255, 236] on input "Number of questions: 25 questions" at bounding box center [473, 238] width 542 height 18
type input "20"
click at [253, 236] on input "Number of questions: 25 questions" at bounding box center [473, 238] width 542 height 18
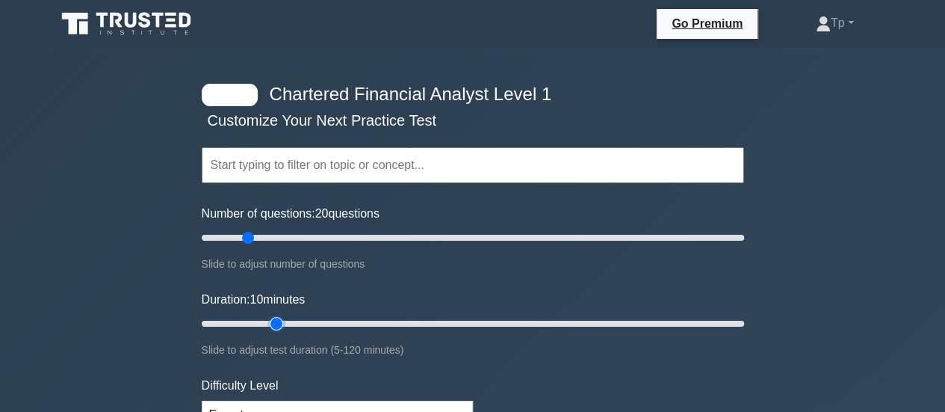
click at [282, 322] on input "Duration: 10 minutes" at bounding box center [473, 324] width 542 height 18
type input "25"
click at [307, 320] on input "Duration: 20 minutes" at bounding box center [473, 324] width 542 height 18
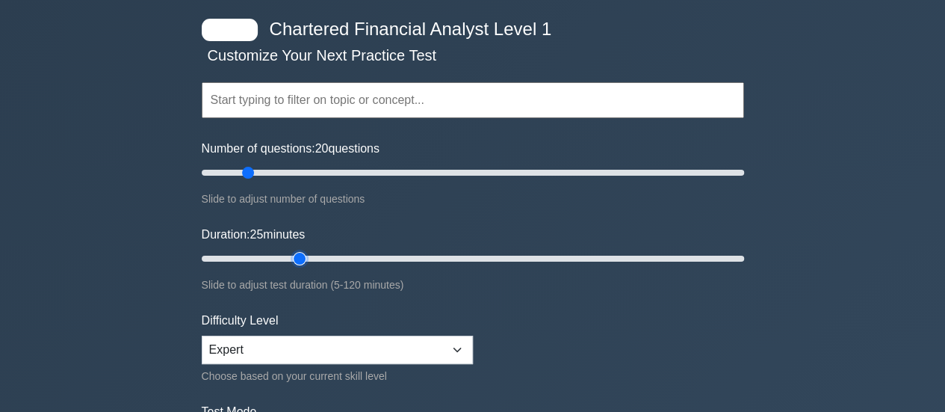
scroll to position [149, 0]
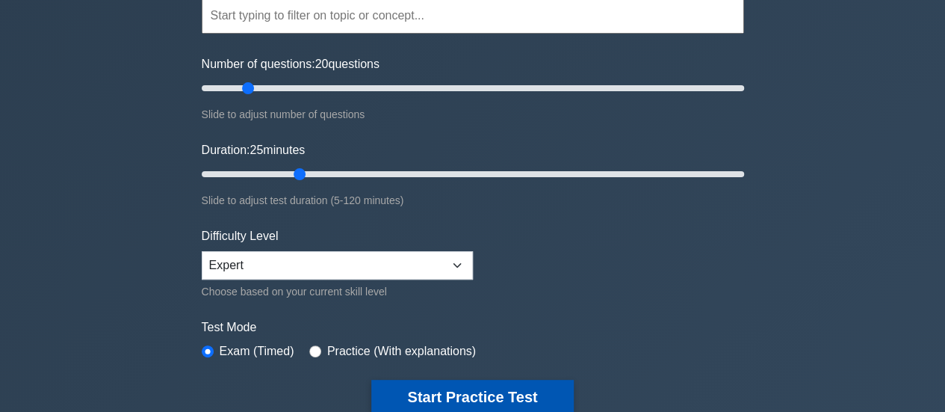
click at [489, 388] on button "Start Practice Test" at bounding box center [472, 396] width 202 height 34
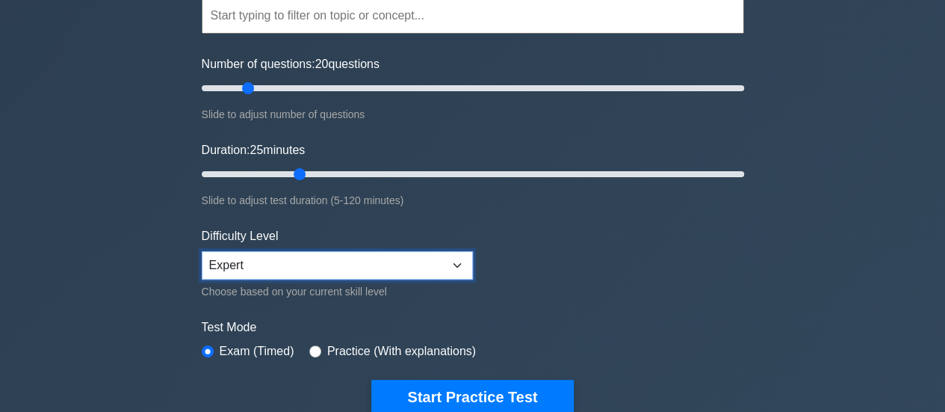
click at [467, 261] on select "Beginner Intermediate Expert" at bounding box center [337, 265] width 271 height 28
select select "intermediate"
click at [202, 251] on select "Beginner Intermediate Expert" at bounding box center [337, 265] width 271 height 28
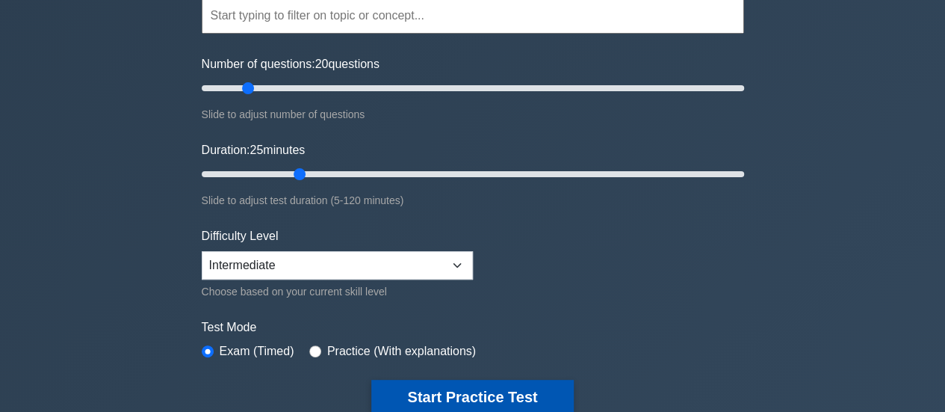
click at [421, 401] on button "Start Practice Test" at bounding box center [472, 396] width 202 height 34
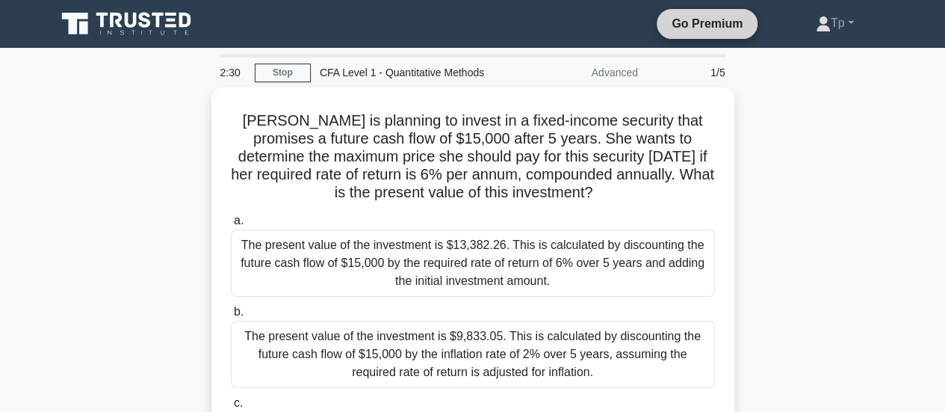
click at [716, 25] on link "Go Premium" at bounding box center [707, 23] width 89 height 19
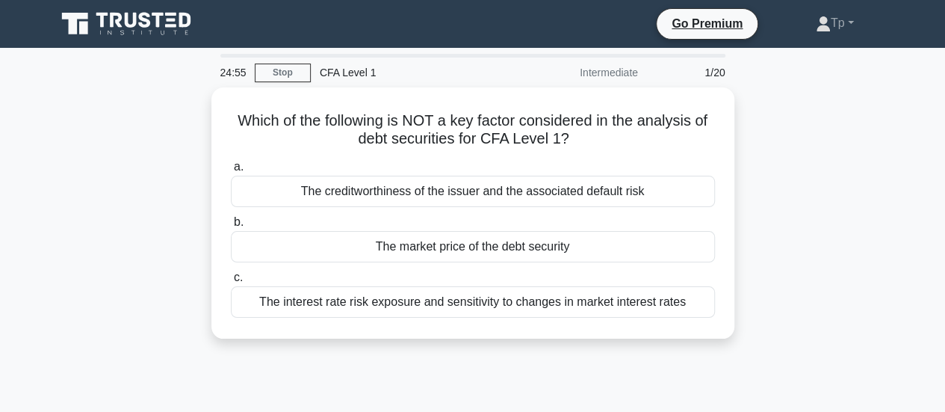
click at [96, 22] on icon at bounding box center [127, 24] width 143 height 28
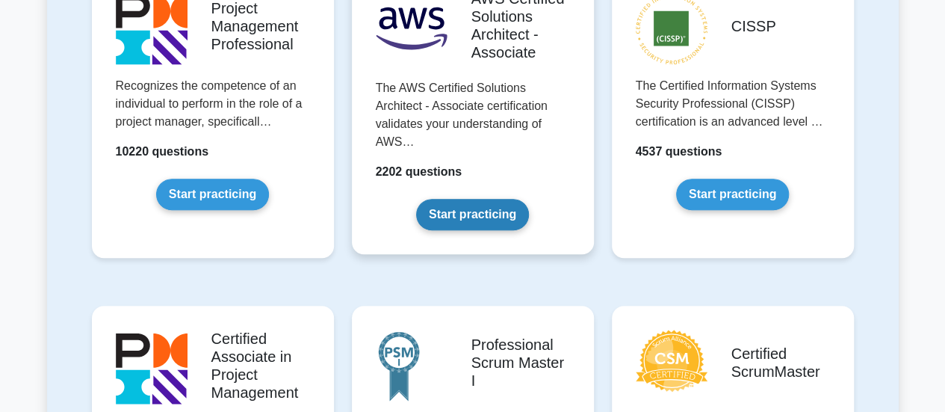
scroll to position [598, 0]
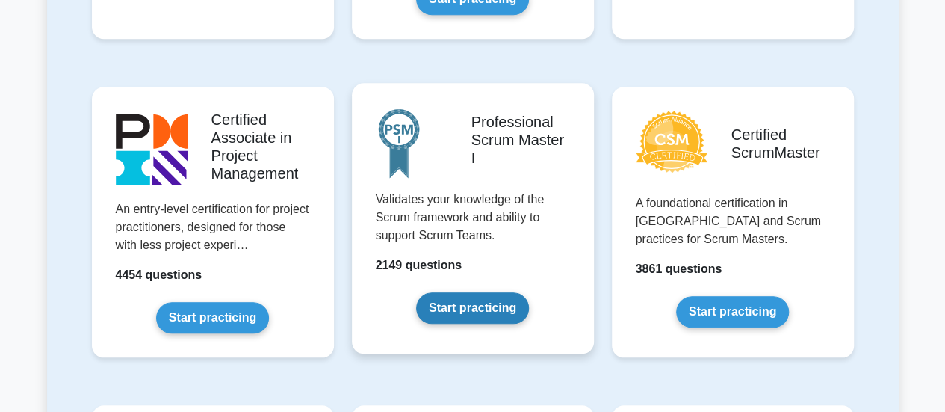
click at [459, 296] on link "Start practicing" at bounding box center [472, 307] width 113 height 31
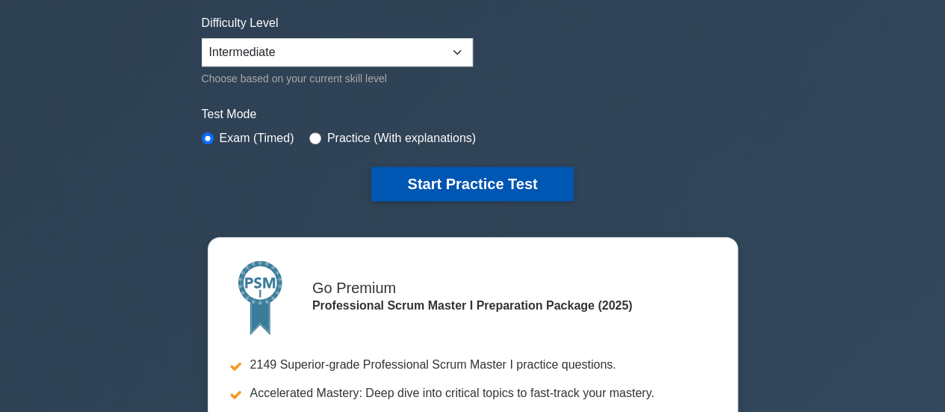
click at [495, 171] on button "Start Practice Test" at bounding box center [472, 184] width 202 height 34
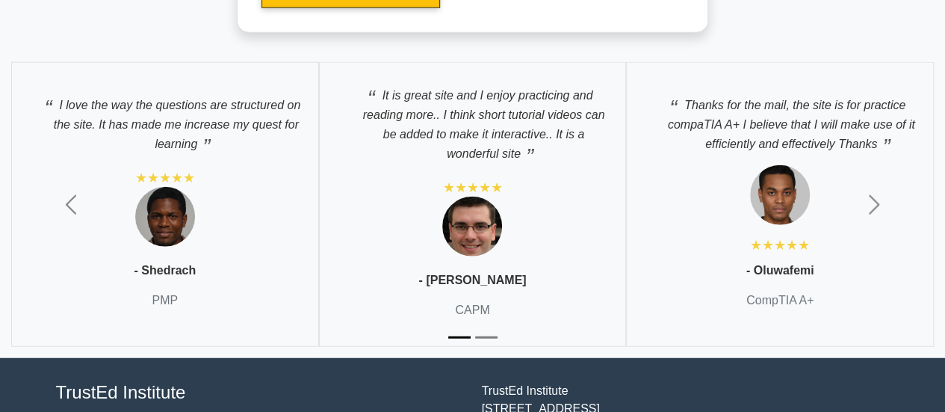
scroll to position [4732, 0]
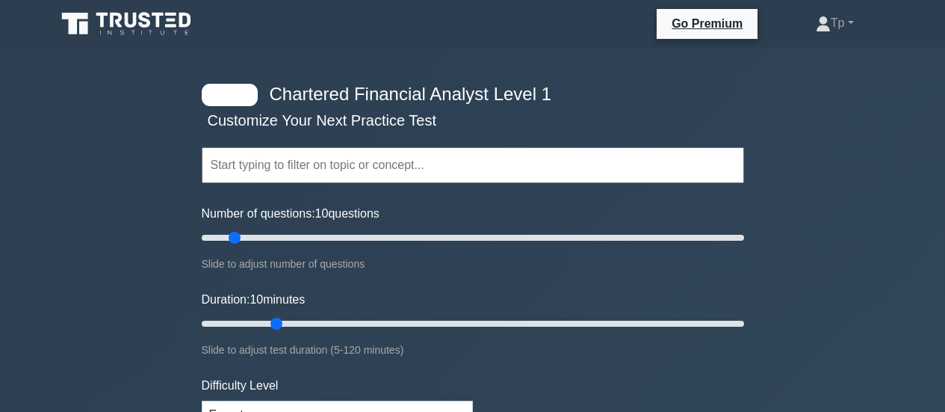
select select "expert"
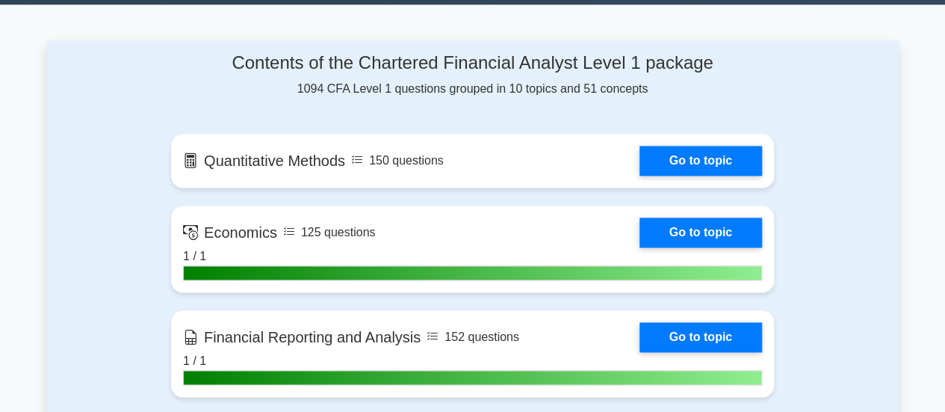
scroll to position [896, 0]
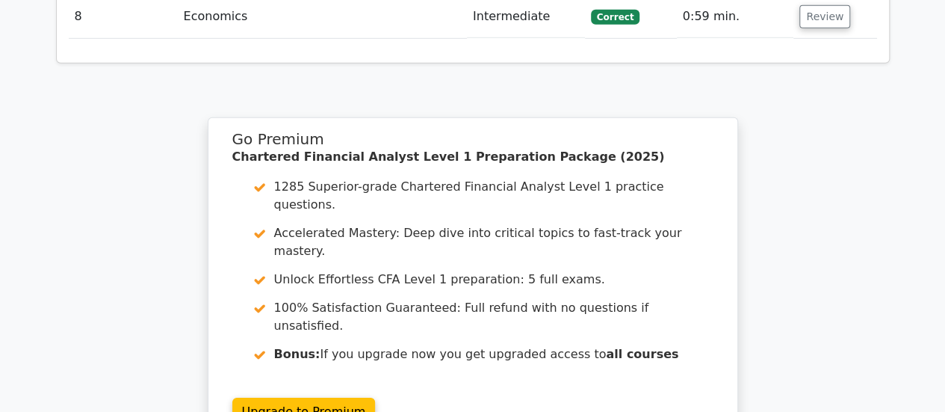
scroll to position [2439, 0]
